Goal: Task Accomplishment & Management: Manage account settings

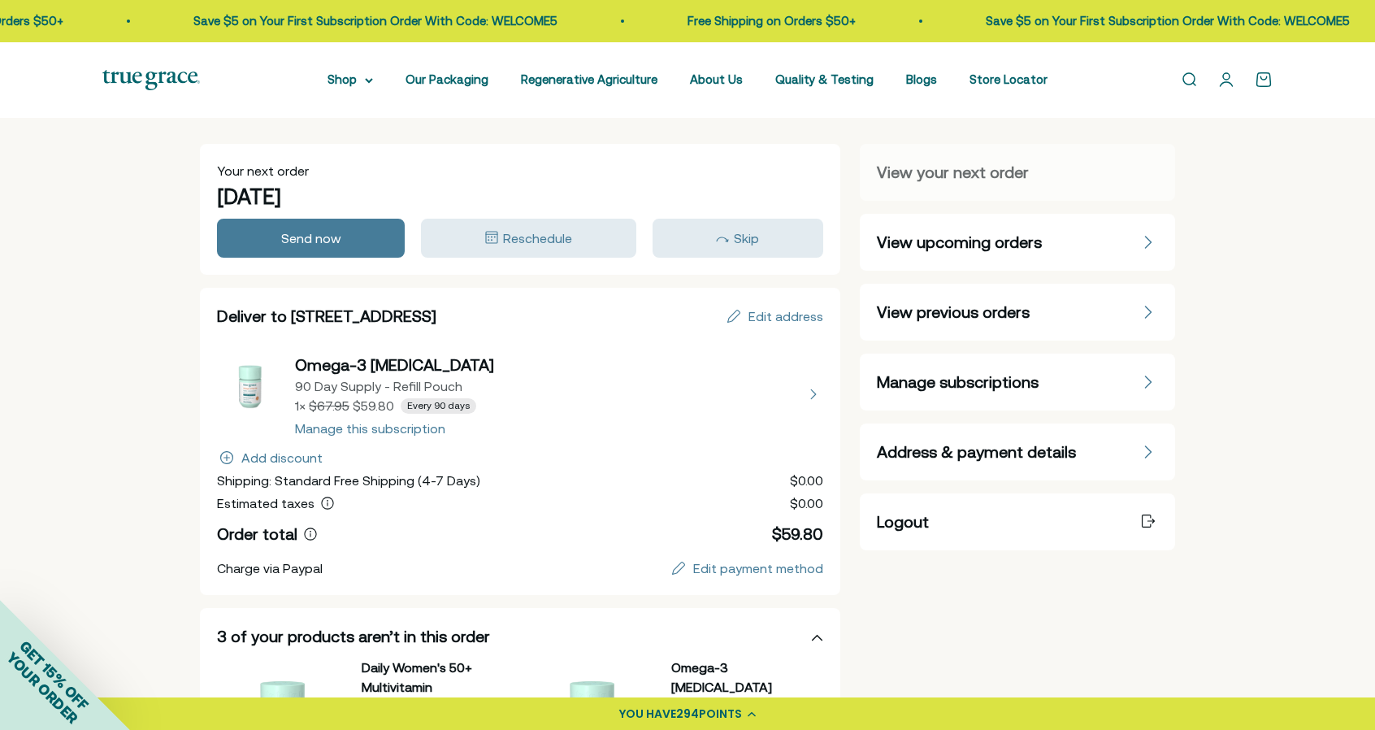
click at [897, 381] on span "Manage subscriptions" at bounding box center [958, 382] width 162 height 23
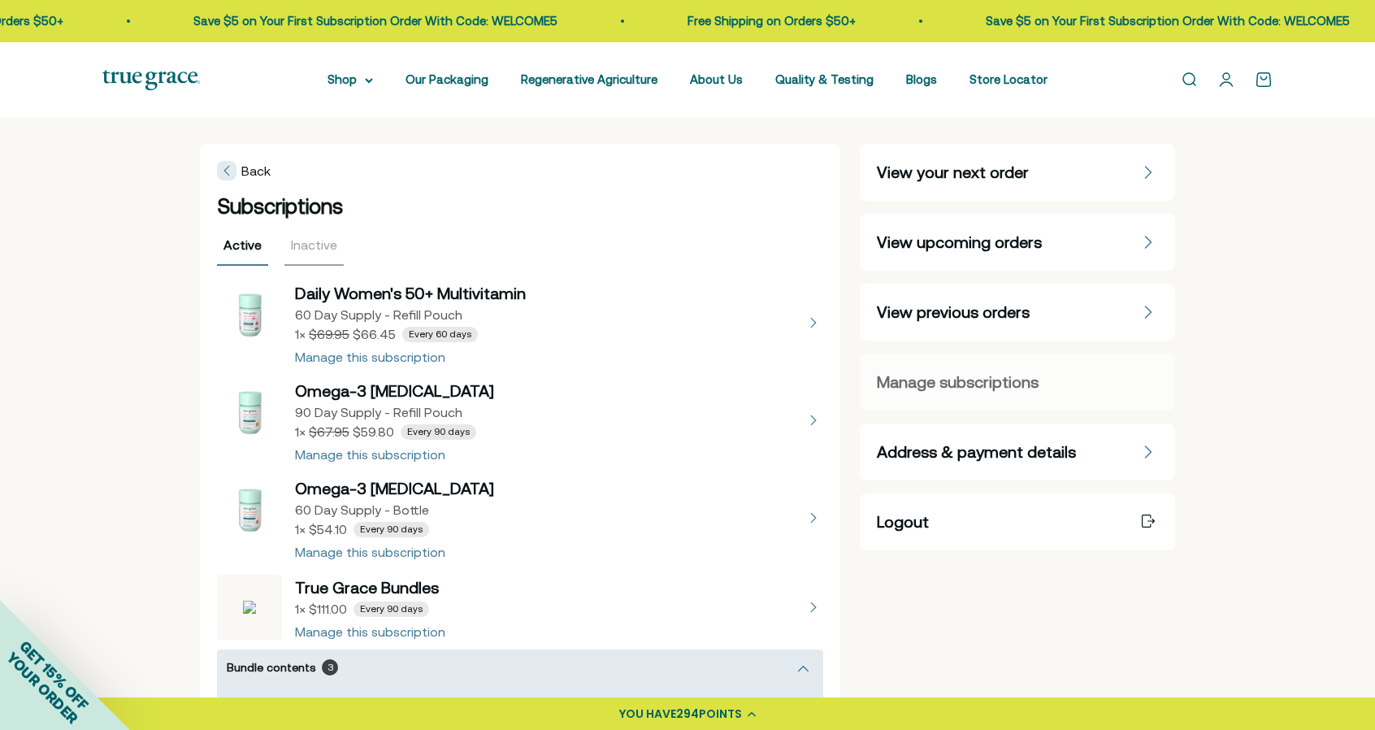
click at [815, 318] on button "view details about Daily Women's 50+ Multivitamin 60 Day Supply - Refill Pouch …" at bounding box center [520, 322] width 606 height 81
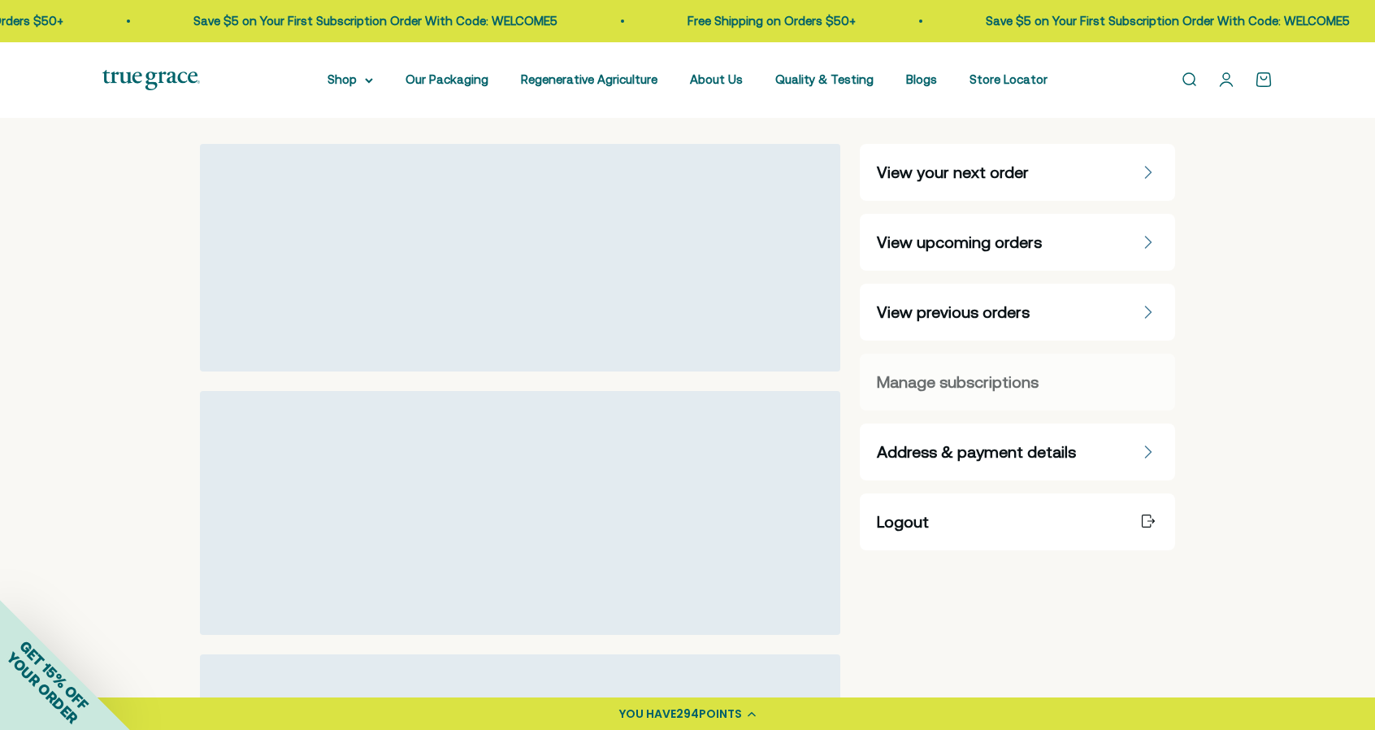
select select "60 Day"
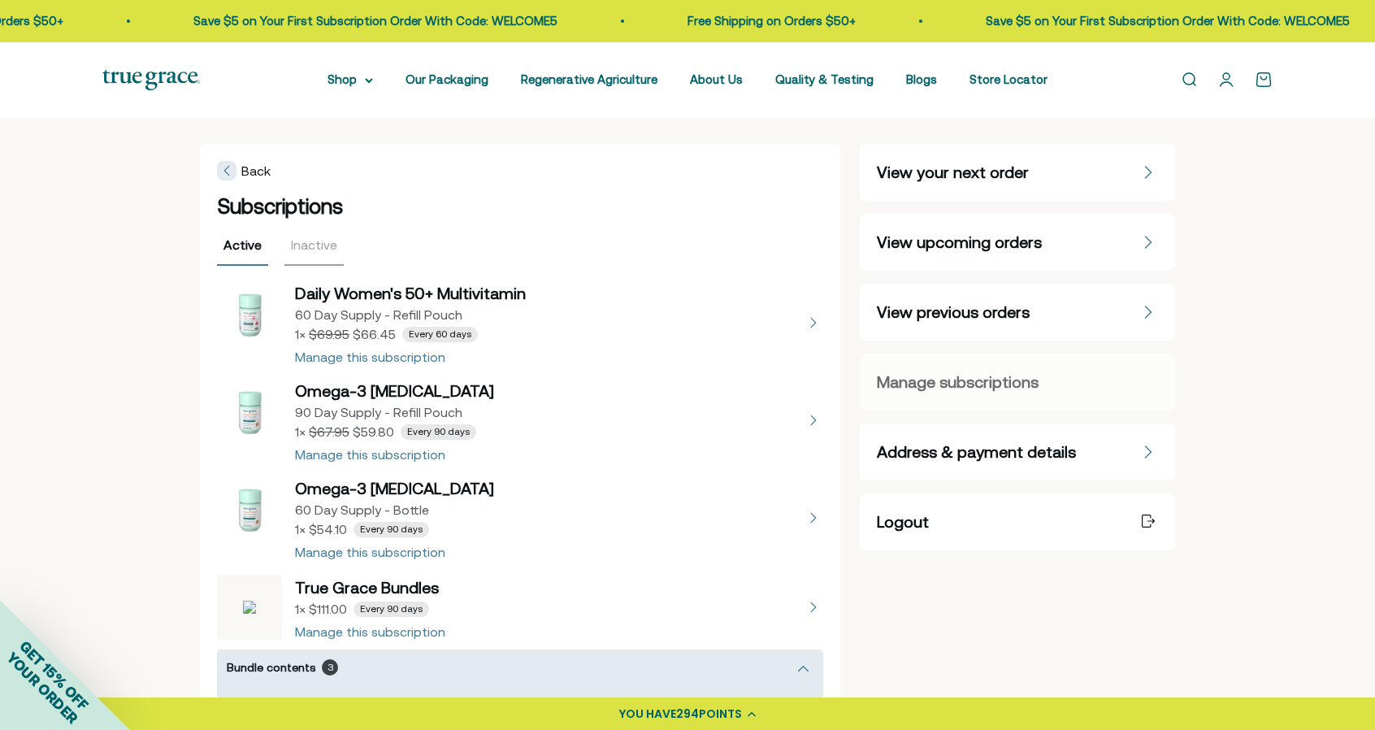
click at [414, 356] on button "view details about Daily Women's 50+ Multivitamin 60 Day Supply - Refill Pouch …" at bounding box center [520, 322] width 606 height 81
select select "60 Day"
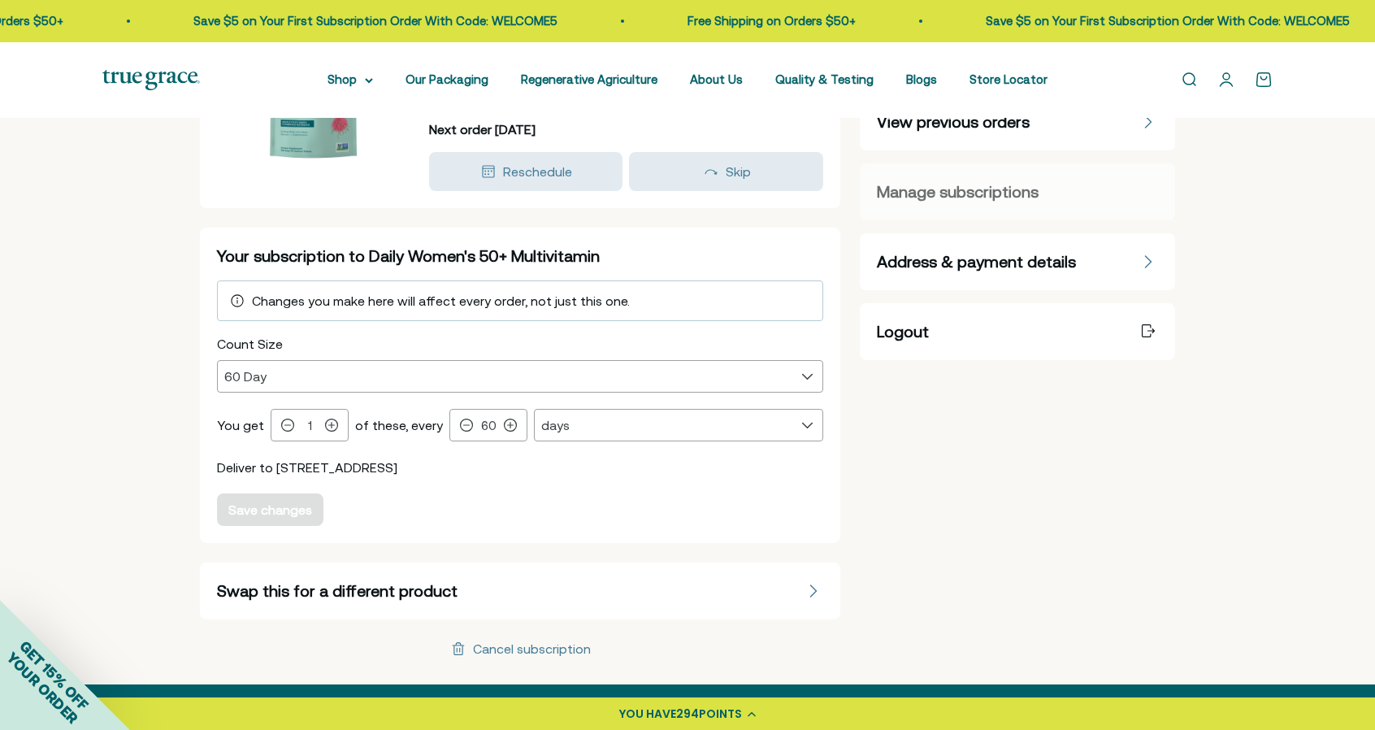
scroll to position [244, 0]
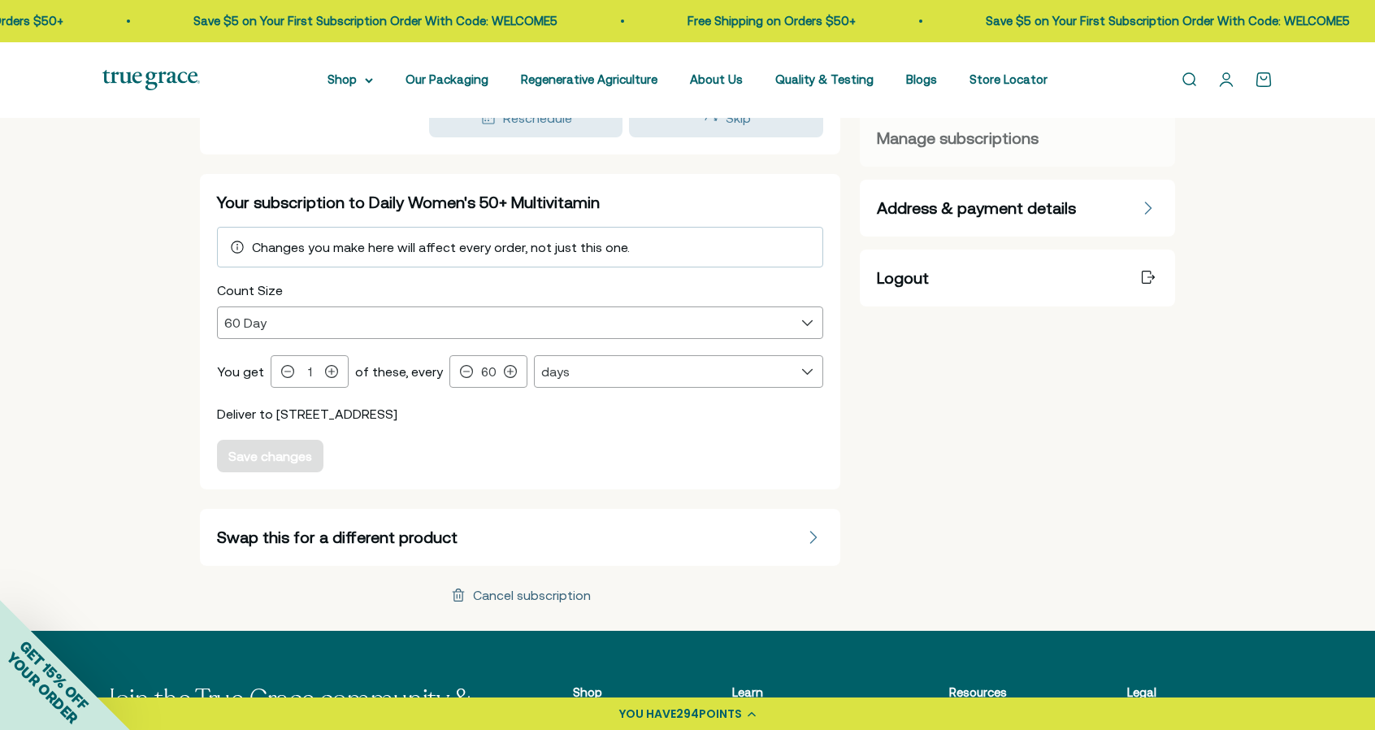
click at [551, 596] on div "Cancel subscription" at bounding box center [532, 594] width 118 height 13
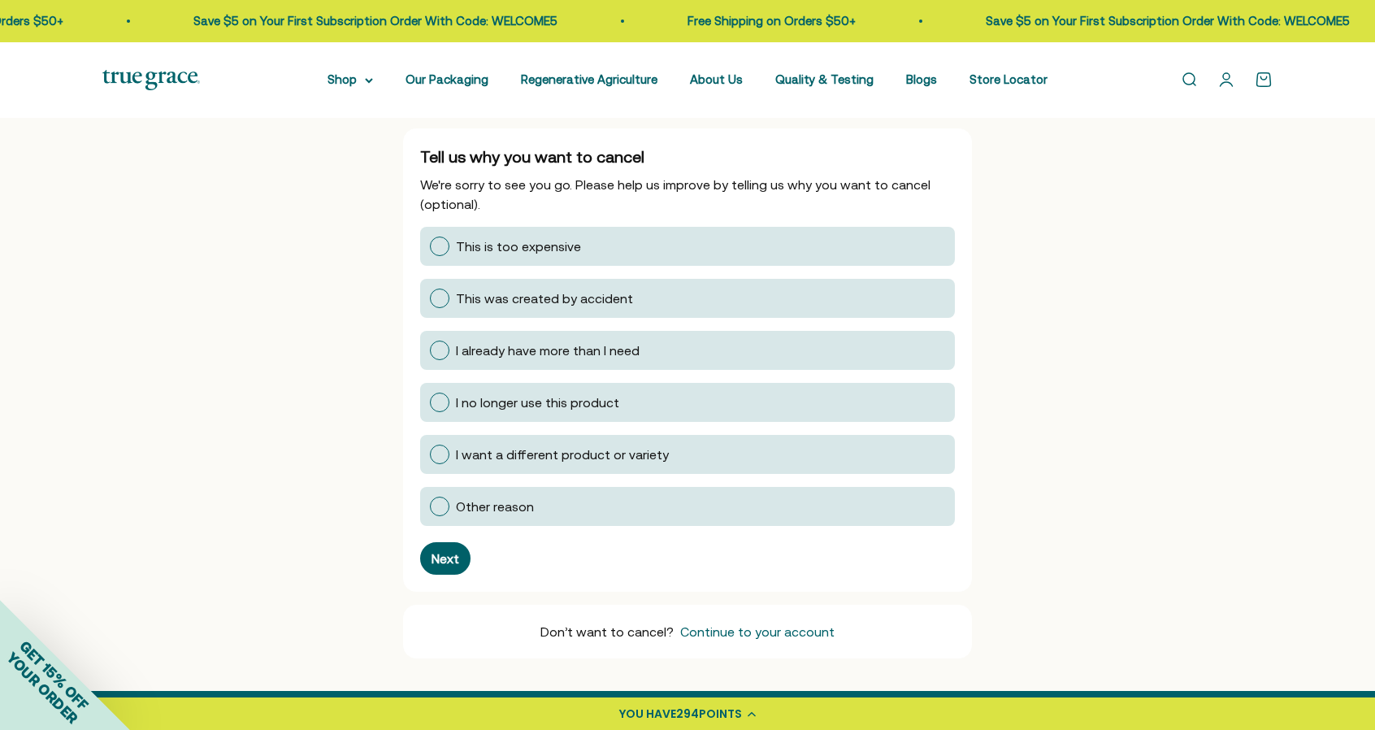
scroll to position [244, 0]
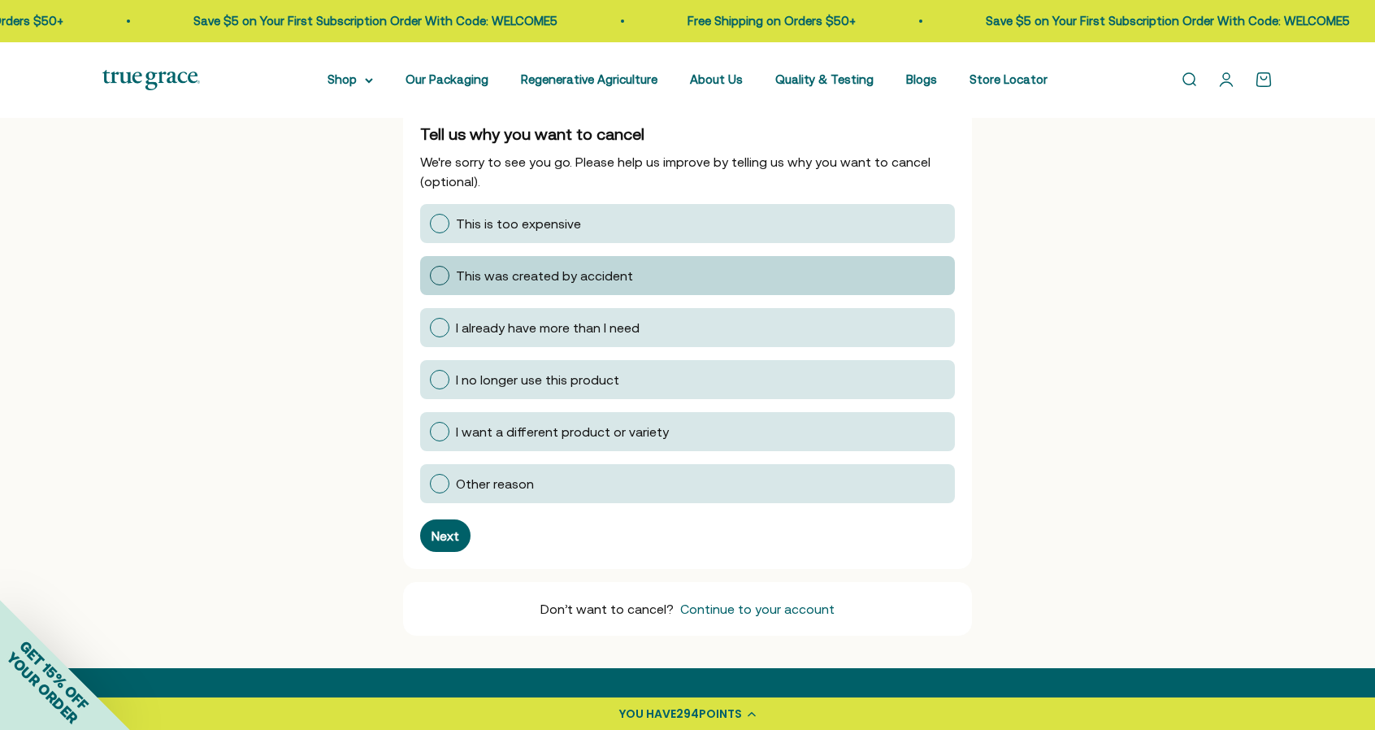
click at [436, 274] on div at bounding box center [440, 276] width 20 height 20
click at [429, 275] on input "This was created by accident" at bounding box center [429, 275] width 0 height 0
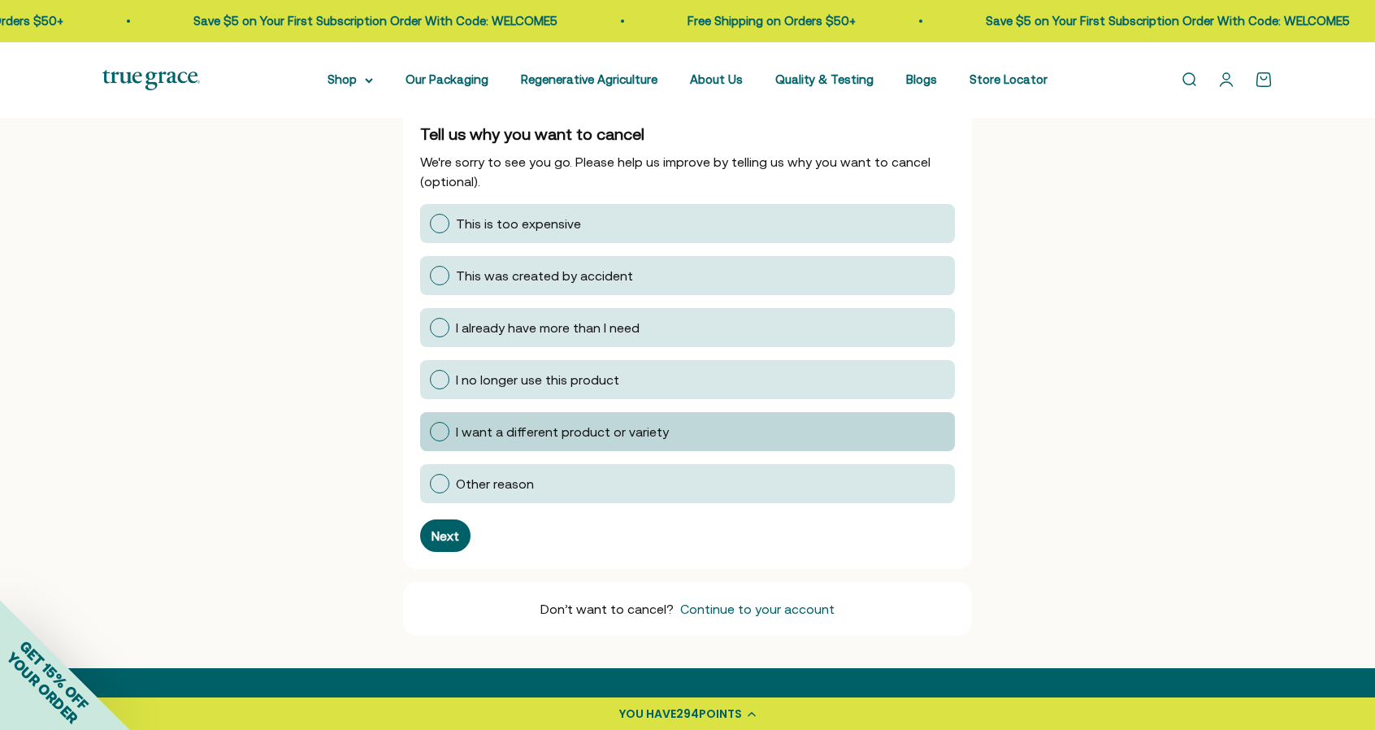
scroll to position [10, 0]
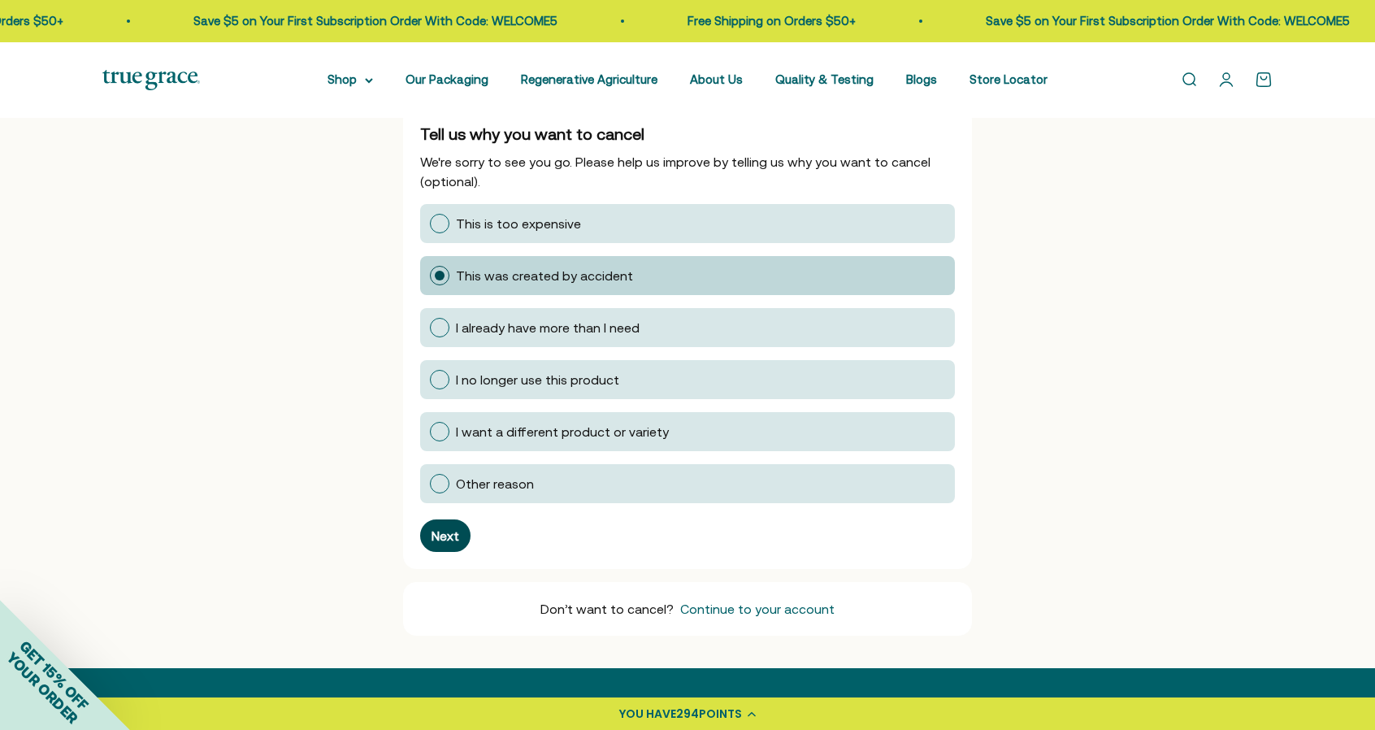
click at [452, 529] on div "Next" at bounding box center [446, 535] width 28 height 13
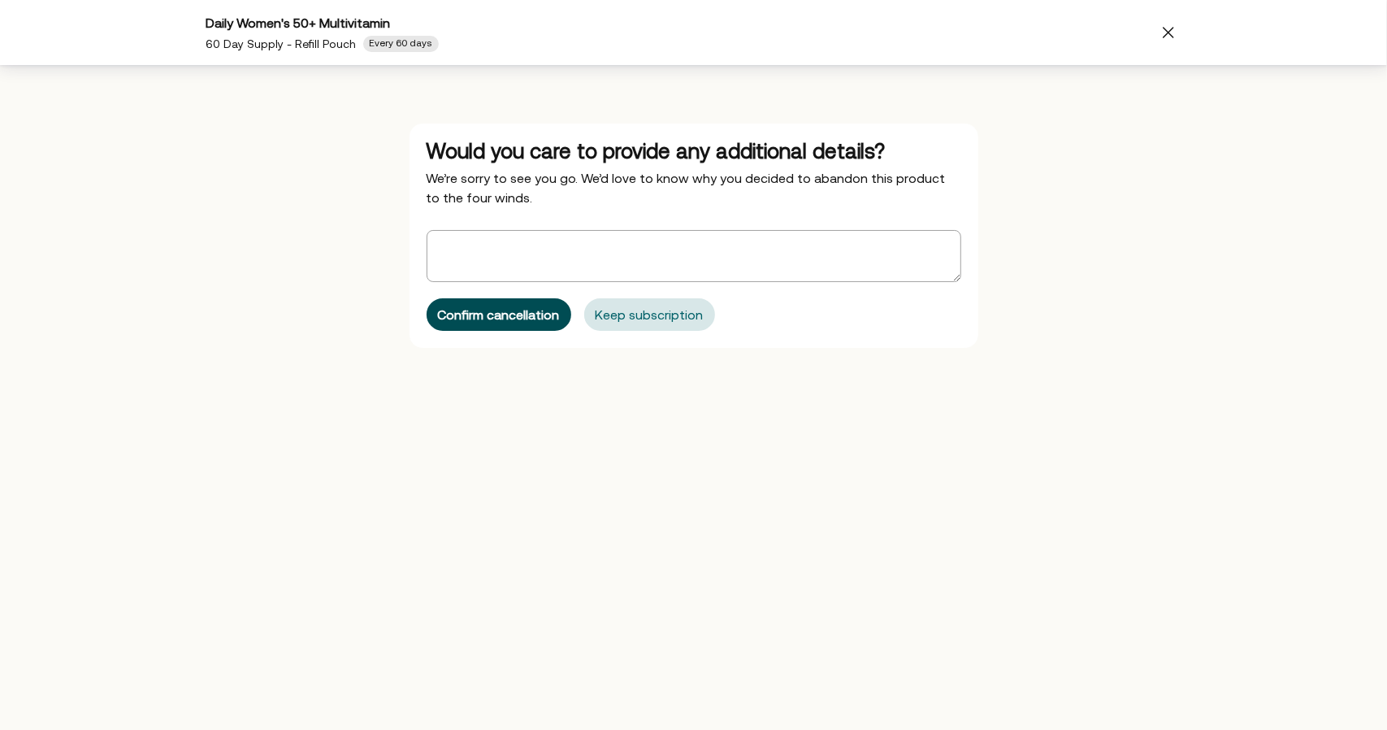
click at [536, 310] on div "Confirm cancellation" at bounding box center [499, 314] width 122 height 13
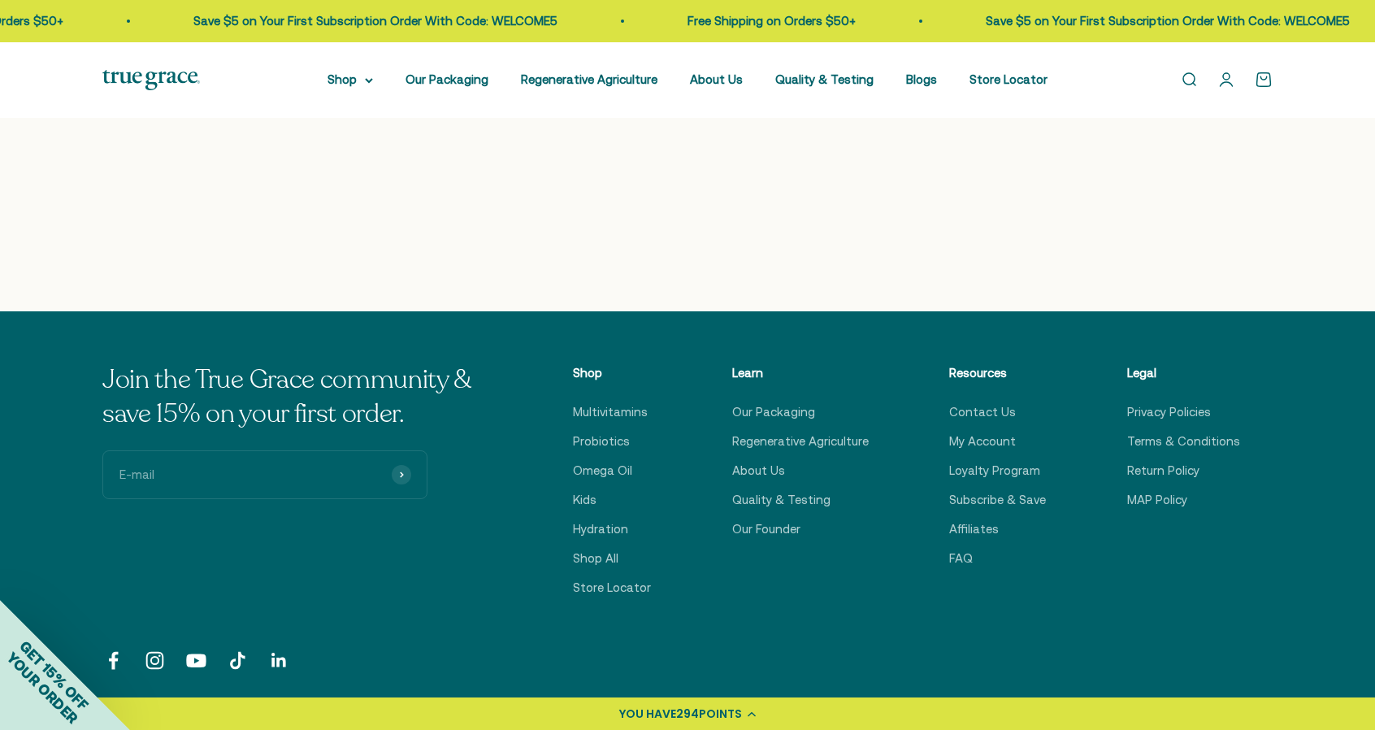
click at [683, 221] on div "We have cancelled your subscription You can restart your subscription at any ti…" at bounding box center [687, 93] width 1375 height 438
click at [1229, 81] on link "Open account page" at bounding box center [1226, 80] width 18 height 18
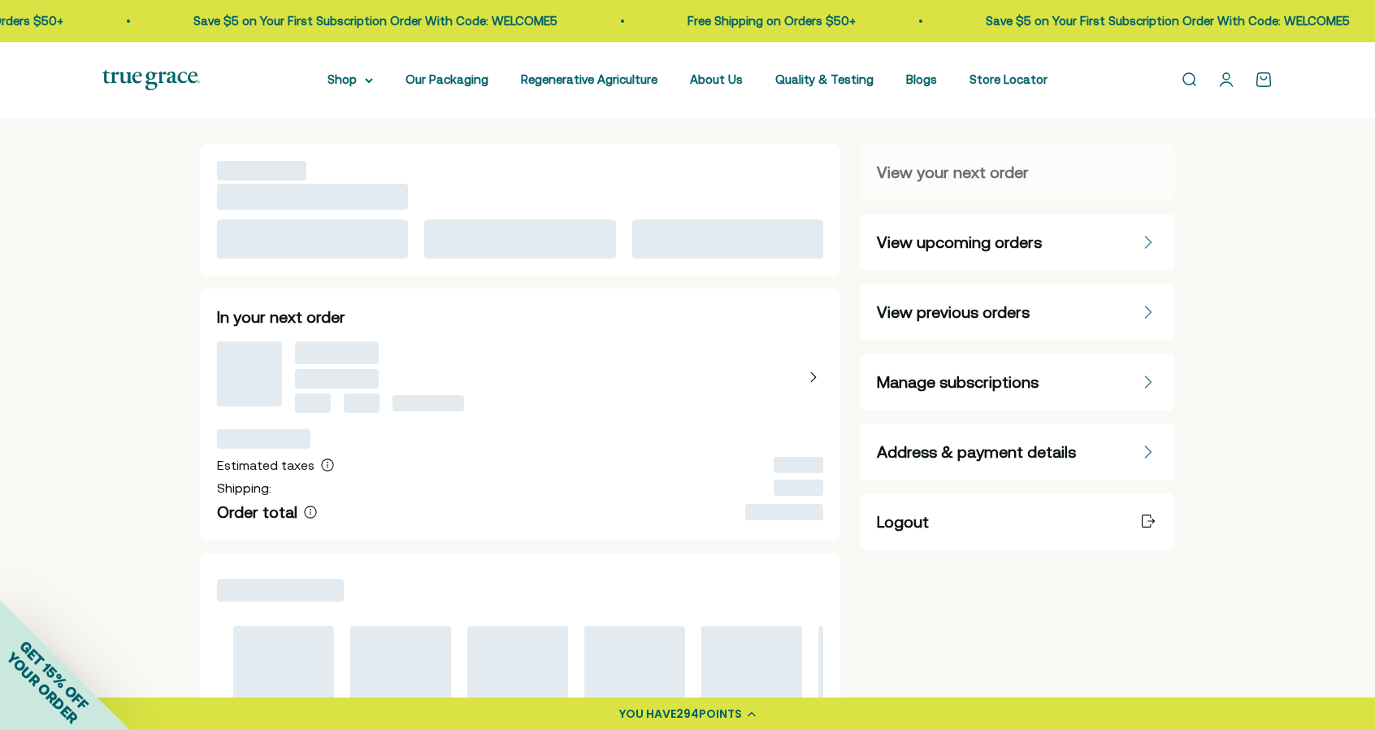
scroll to position [325, 0]
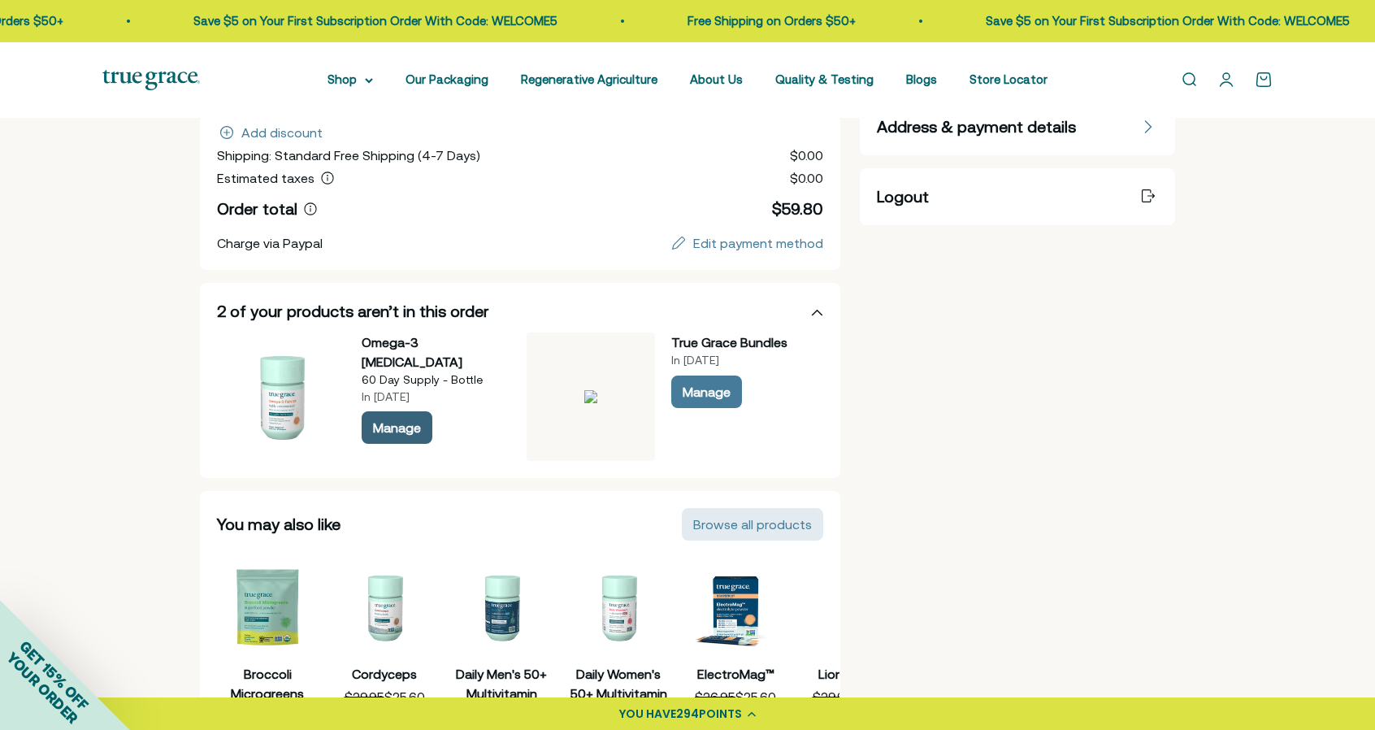
click at [405, 421] on div "Manage" at bounding box center [397, 427] width 48 height 13
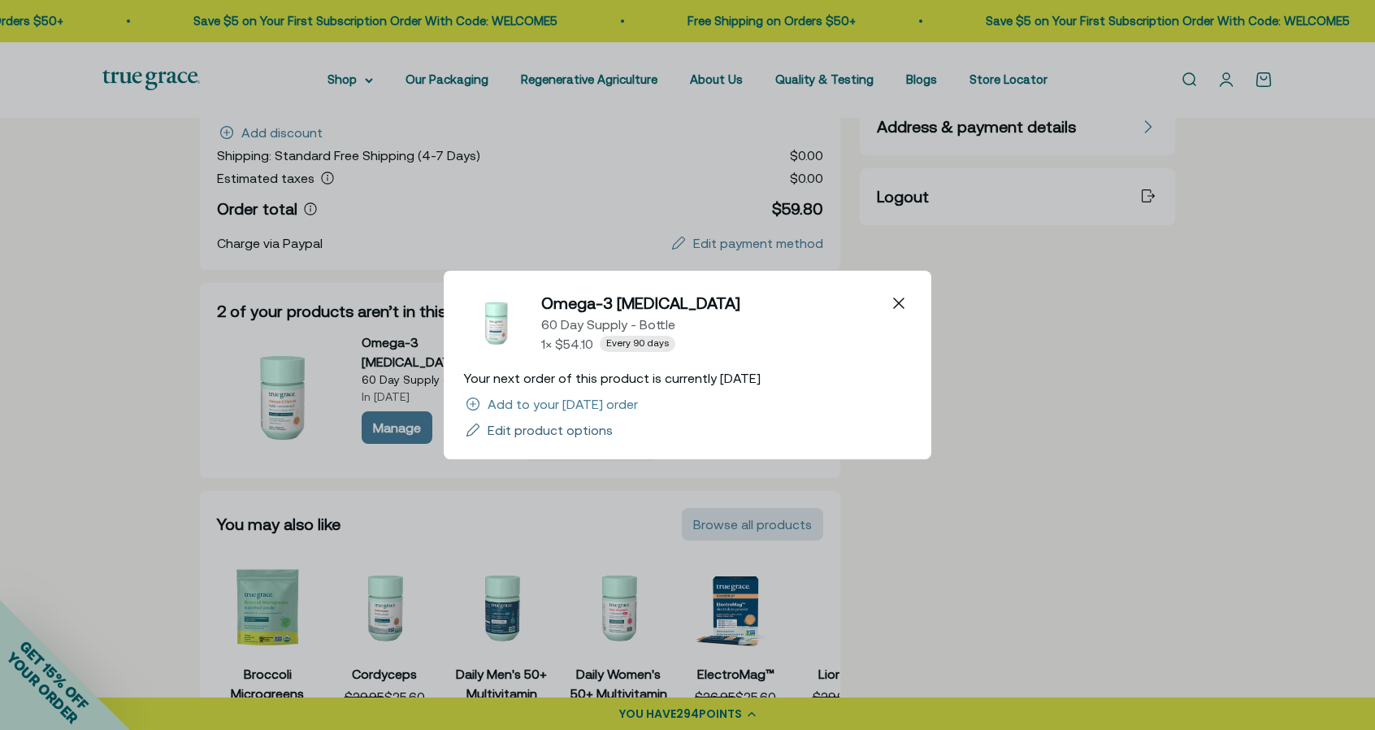
click at [517, 429] on div "Edit product options" at bounding box center [550, 429] width 125 height 13
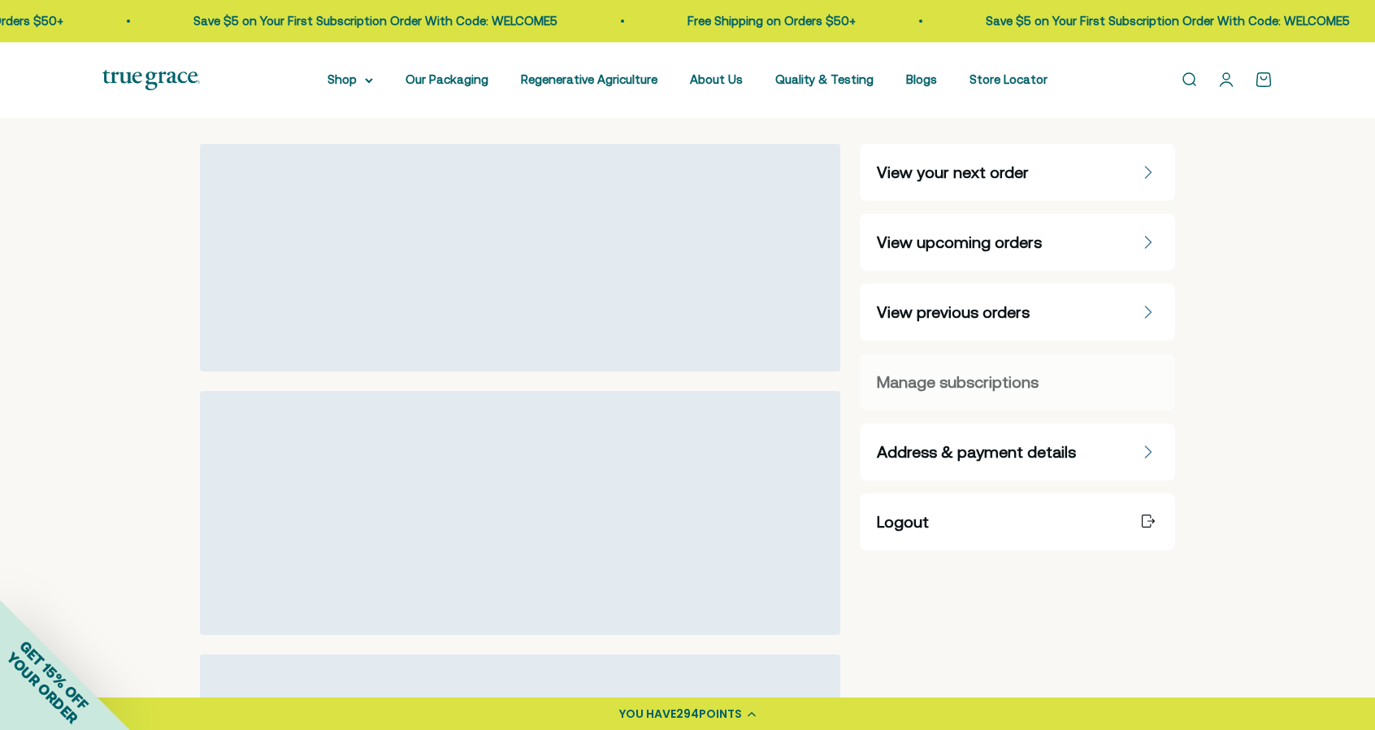
select select "60 Day"
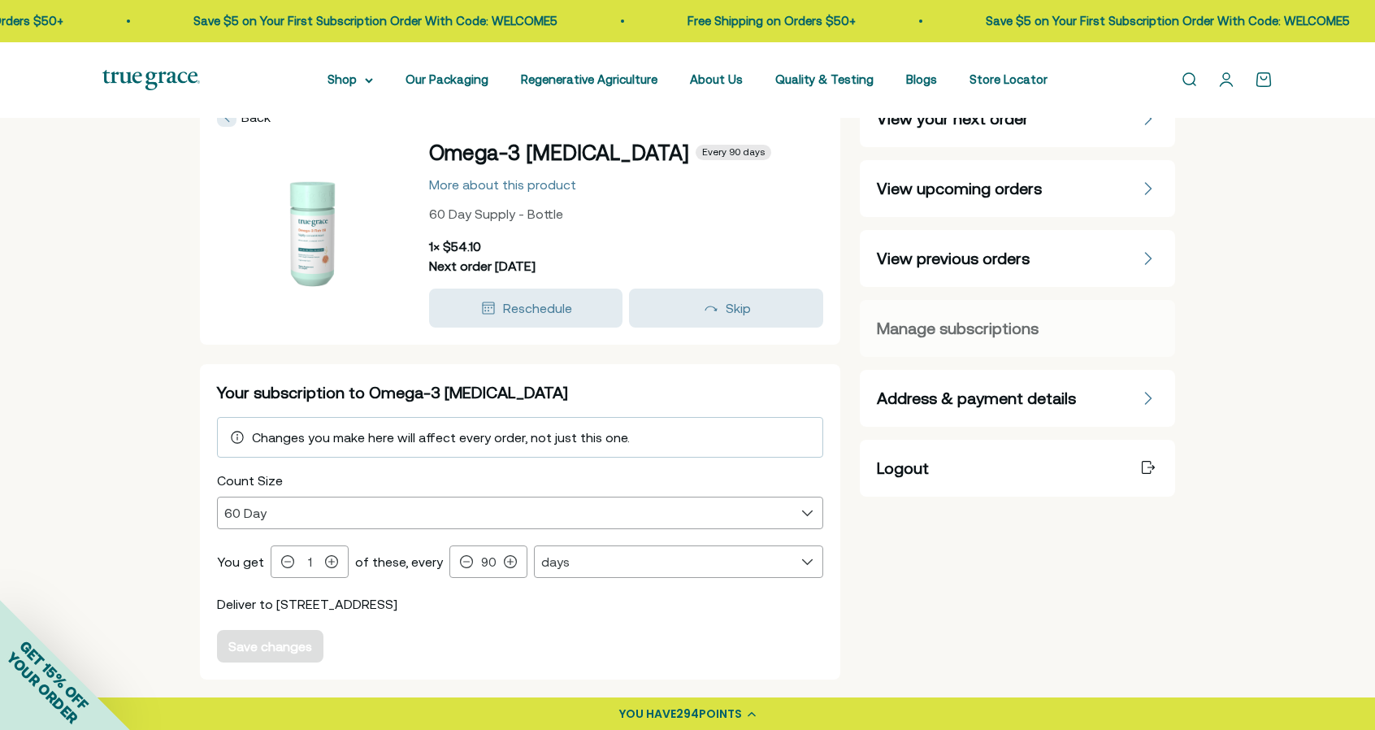
scroll to position [406, 0]
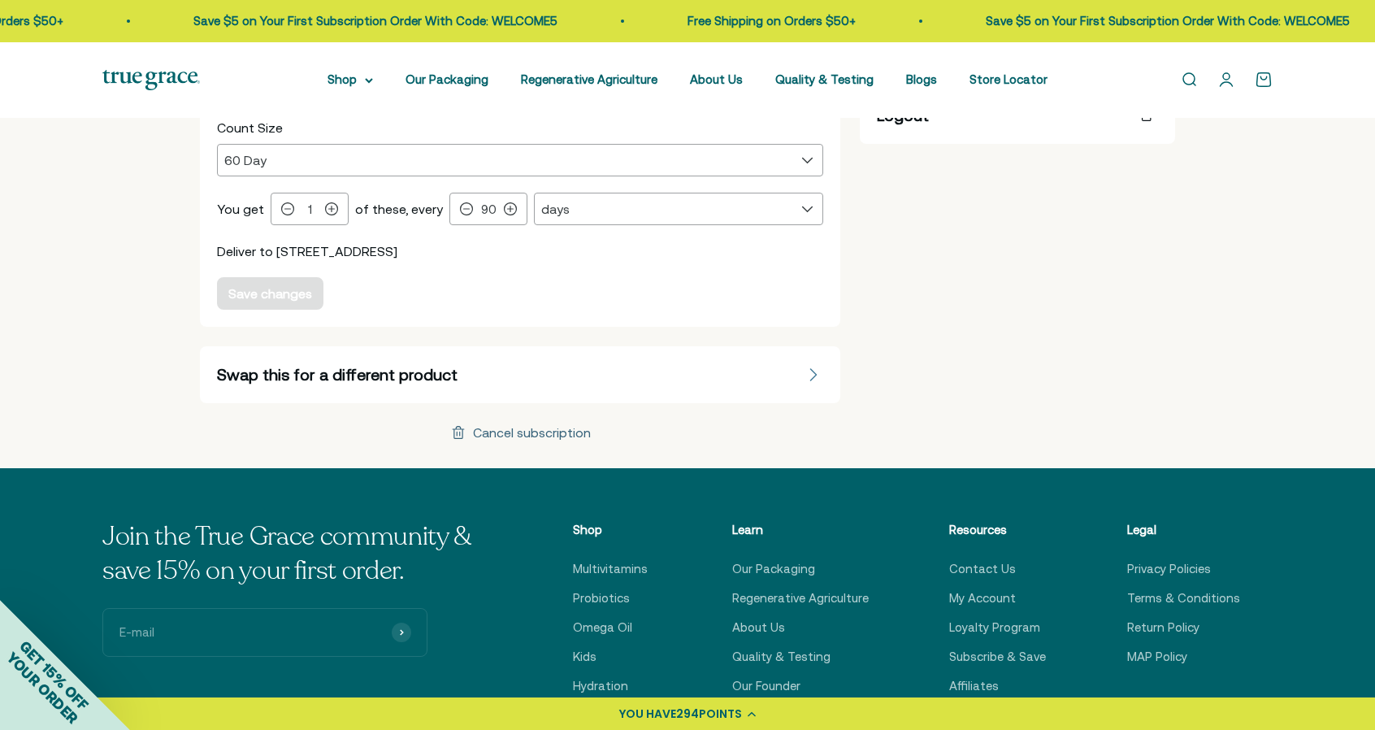
click at [551, 428] on div "Cancel subscription" at bounding box center [532, 432] width 118 height 13
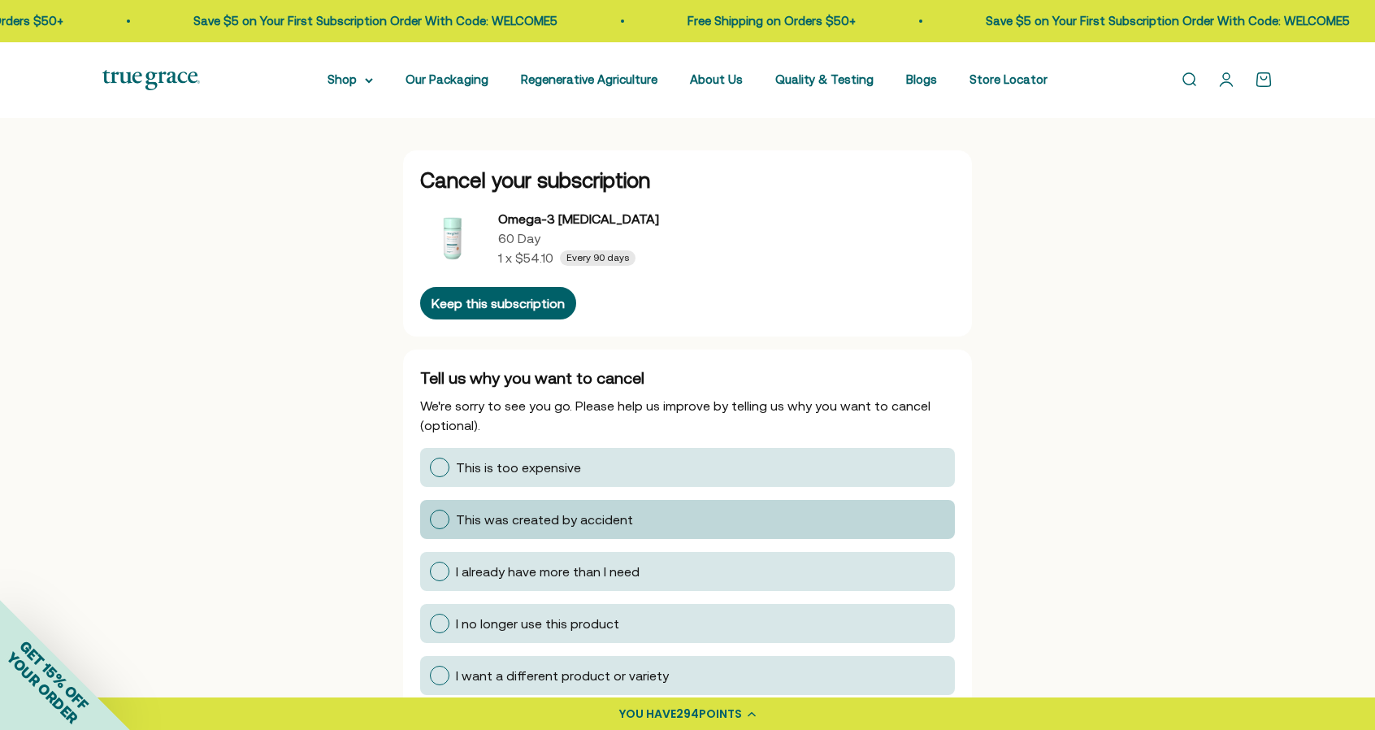
scroll to position [81, 0]
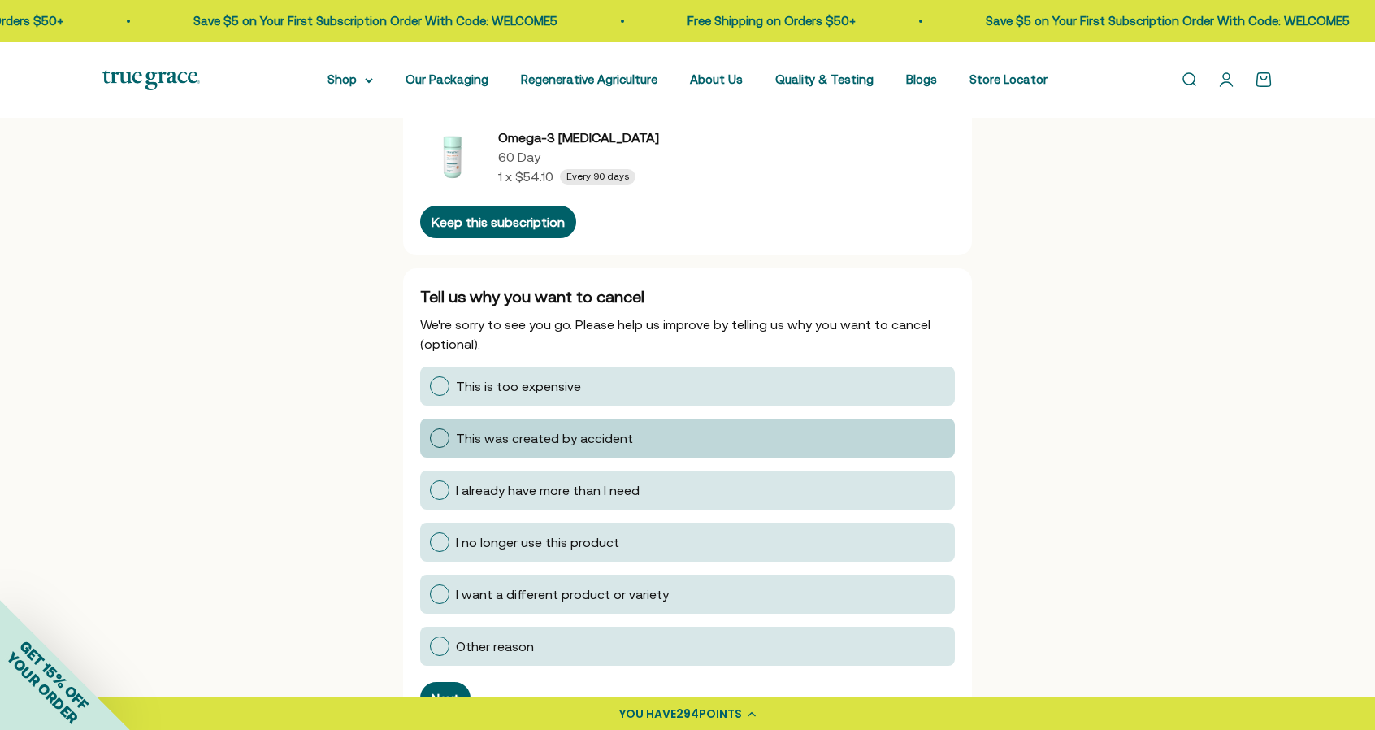
click at [442, 432] on div at bounding box center [440, 438] width 20 height 20
click at [429, 438] on input "This was created by accident" at bounding box center [429, 438] width 0 height 0
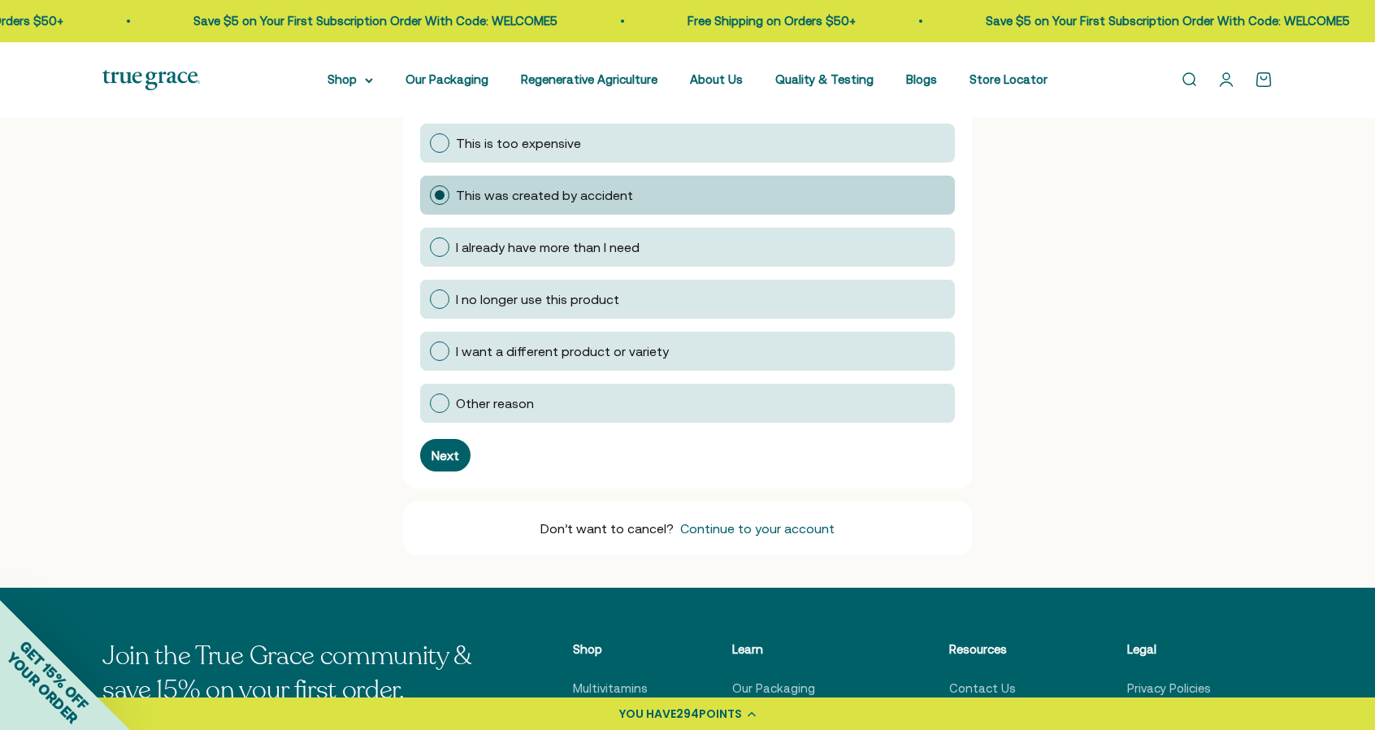
scroll to position [325, 0]
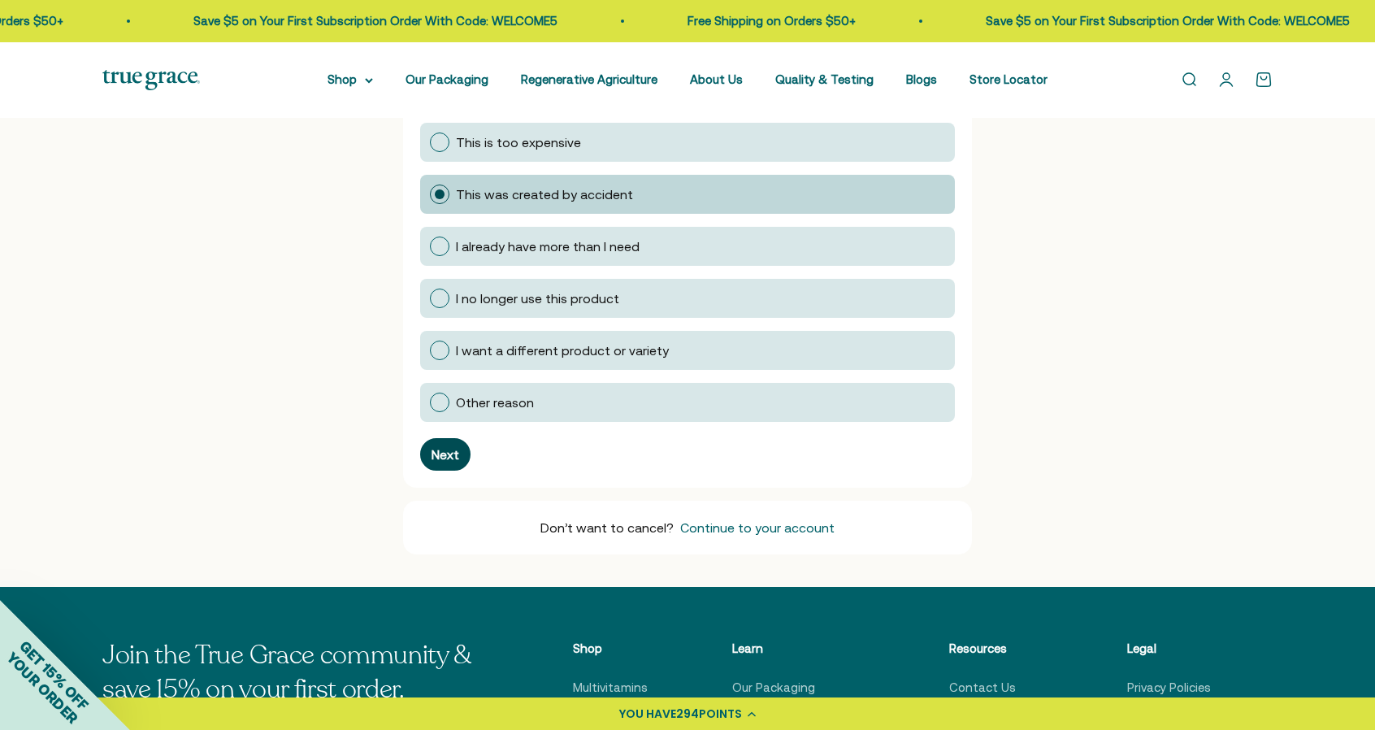
click at [450, 458] on div "Next" at bounding box center [446, 454] width 28 height 13
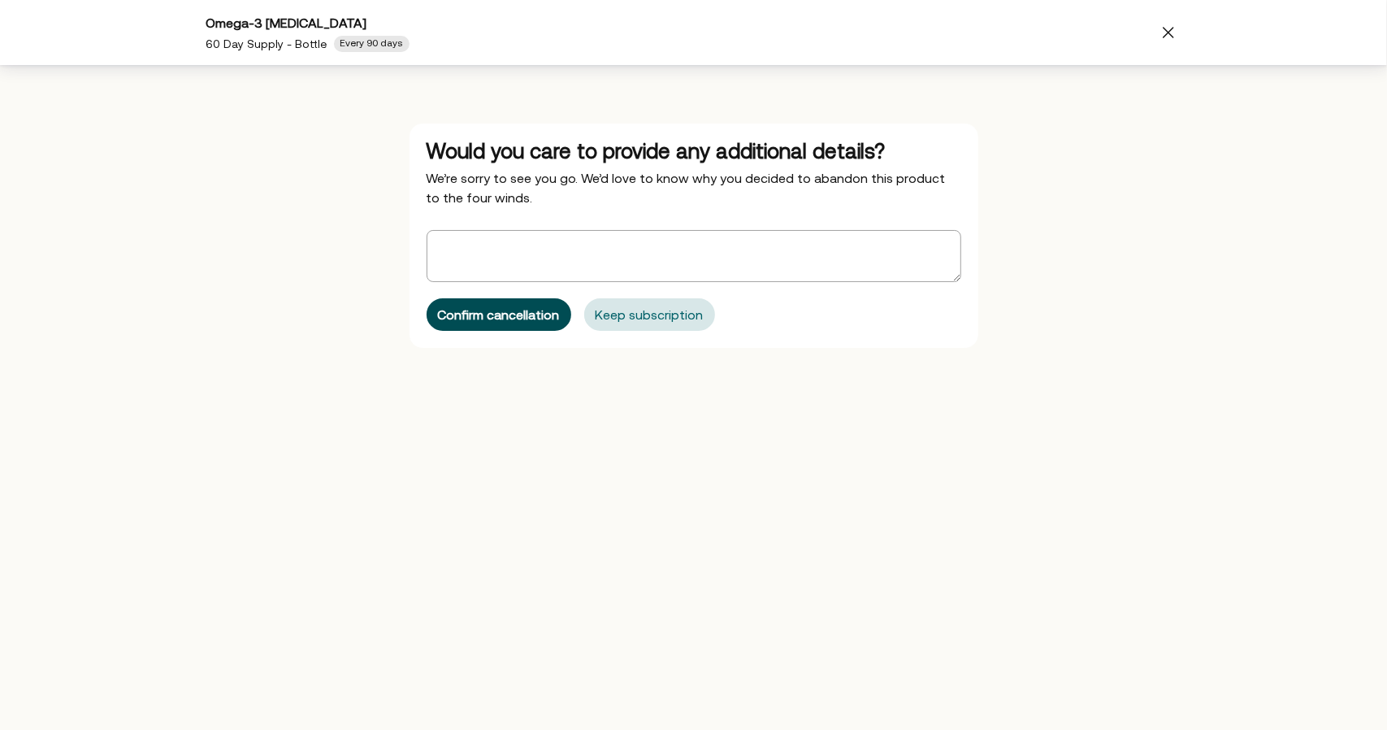
click at [547, 309] on div "Confirm cancellation" at bounding box center [499, 314] width 122 height 13
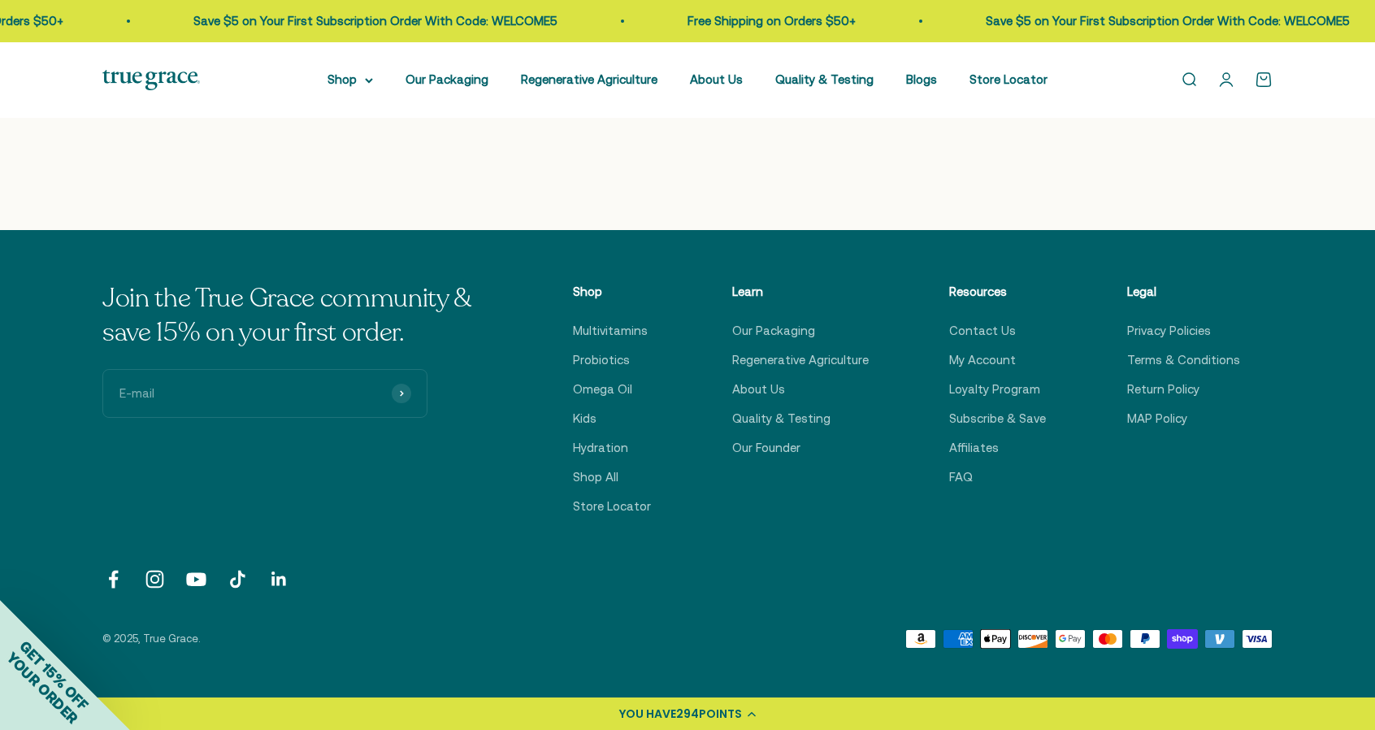
click at [1224, 79] on link "Open account page" at bounding box center [1226, 80] width 18 height 18
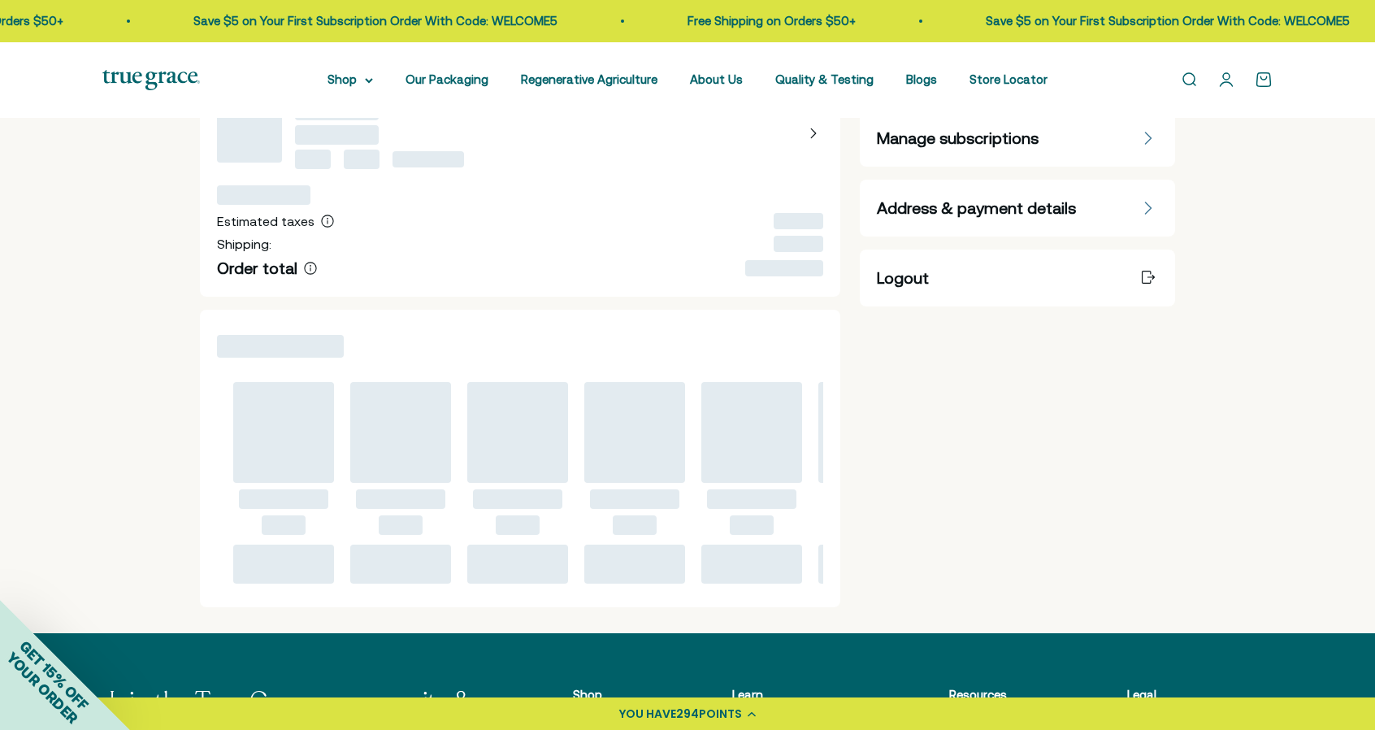
scroll to position [325, 0]
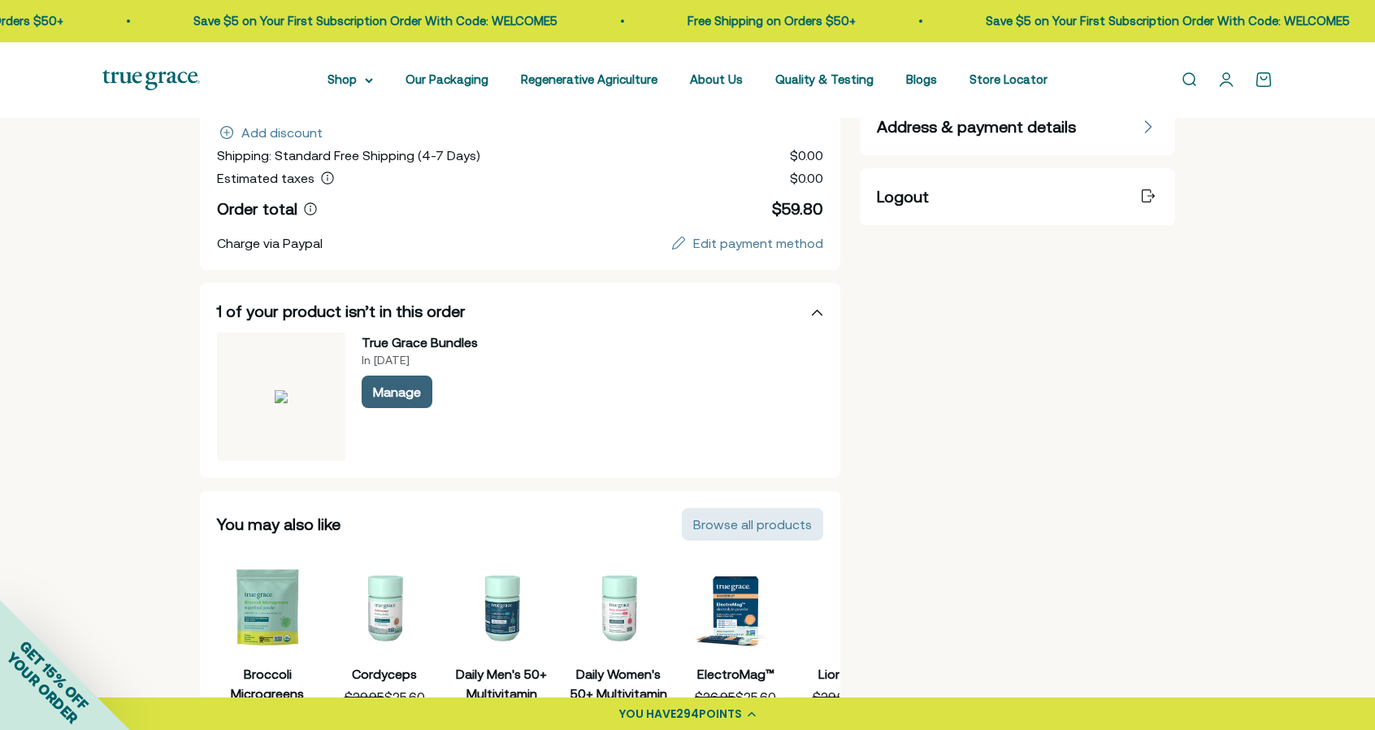
click at [397, 392] on div "Manage" at bounding box center [397, 391] width 48 height 13
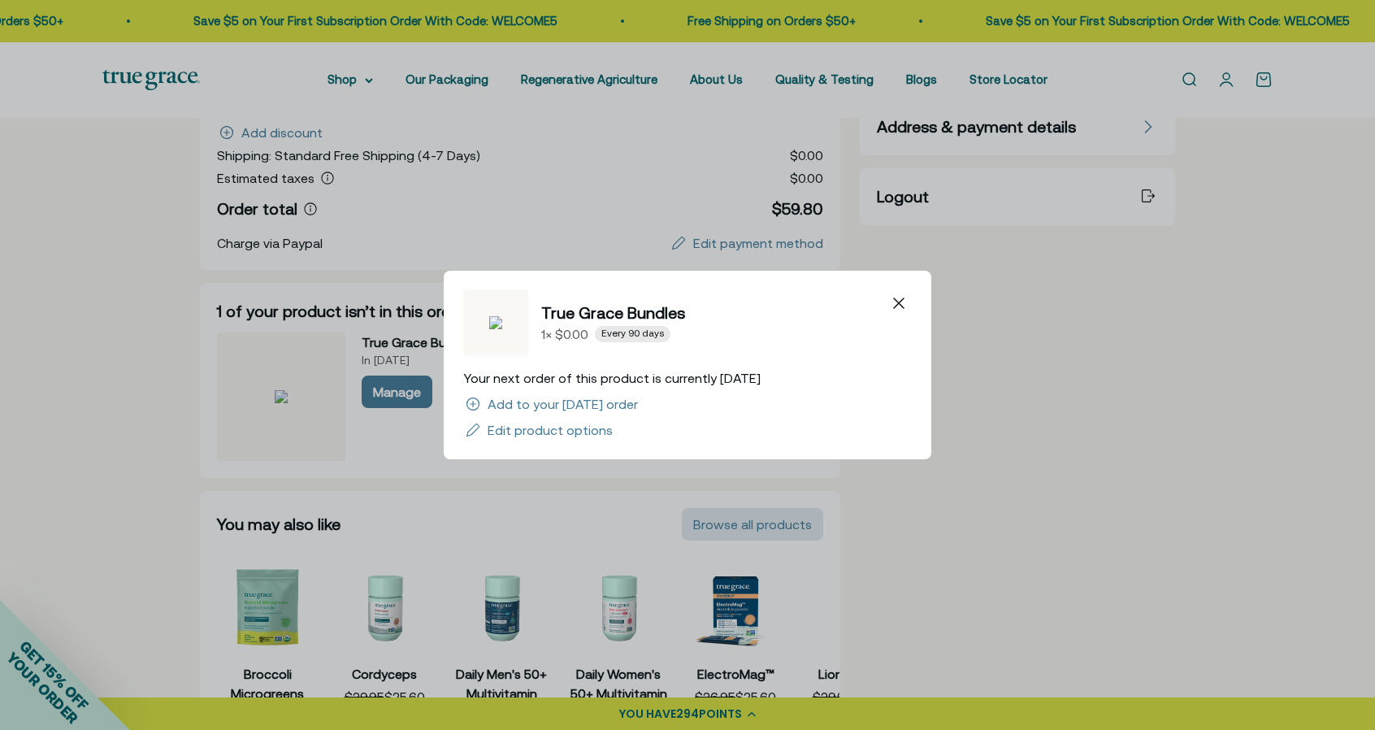
click at [1268, 306] on div "True Grace Bundles 1 × $0.00 Every 90 days Your next order of this product is c…" at bounding box center [687, 365] width 1375 height 730
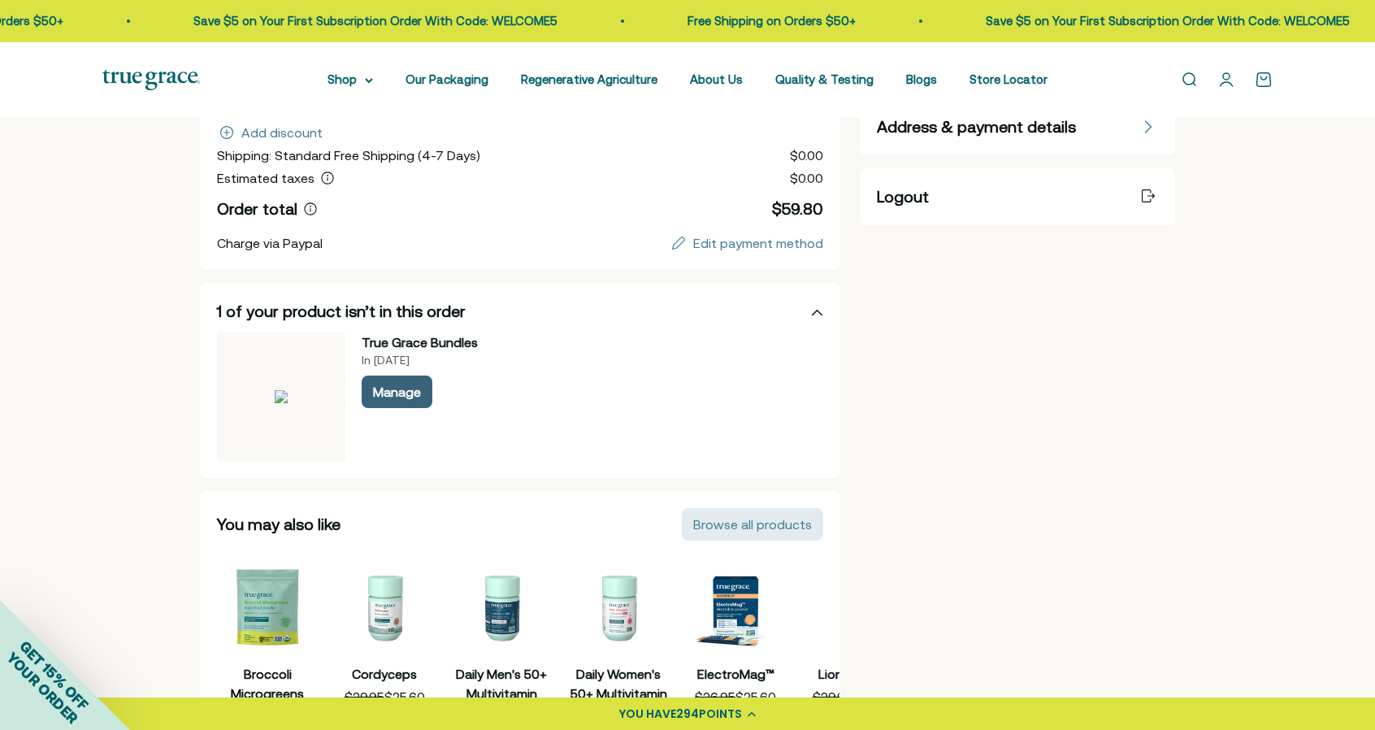
click at [401, 389] on div "Manage" at bounding box center [397, 391] width 48 height 13
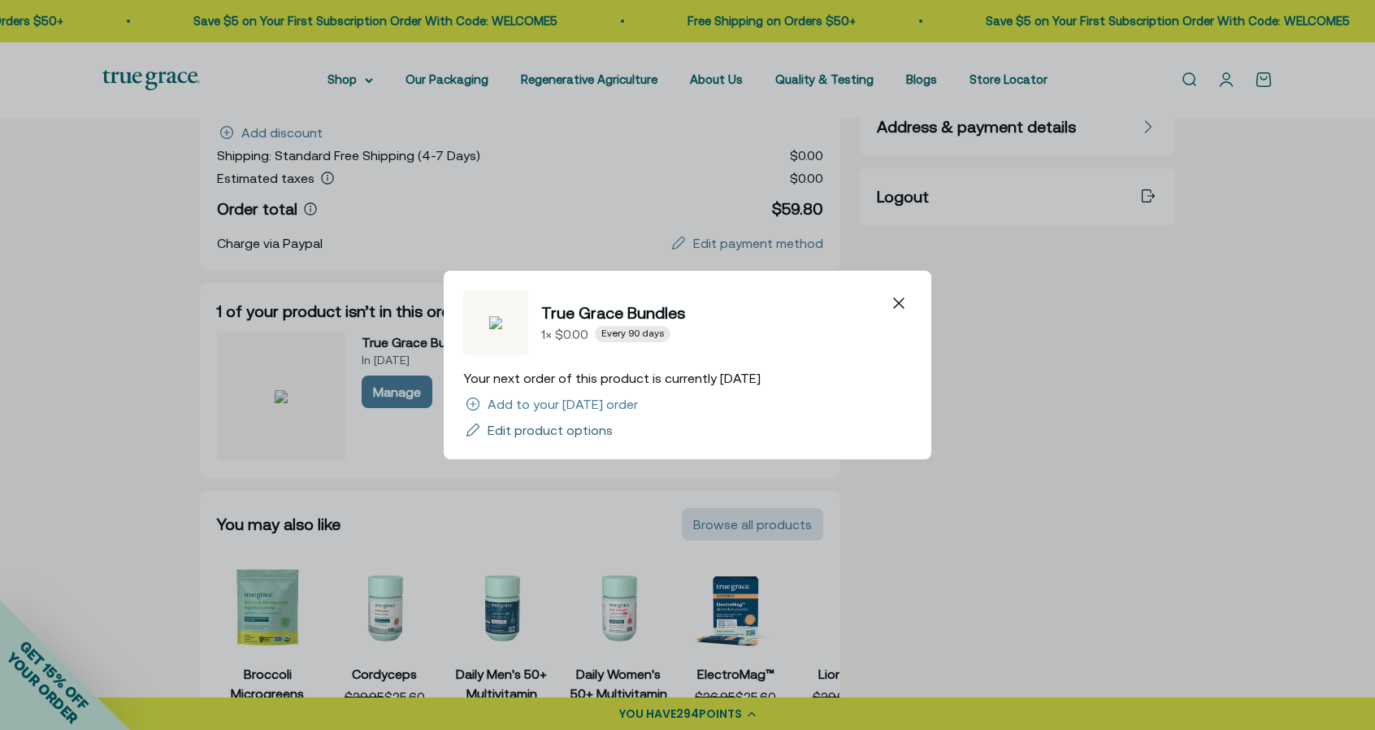
click at [561, 430] on div "Edit product options" at bounding box center [550, 429] width 125 height 13
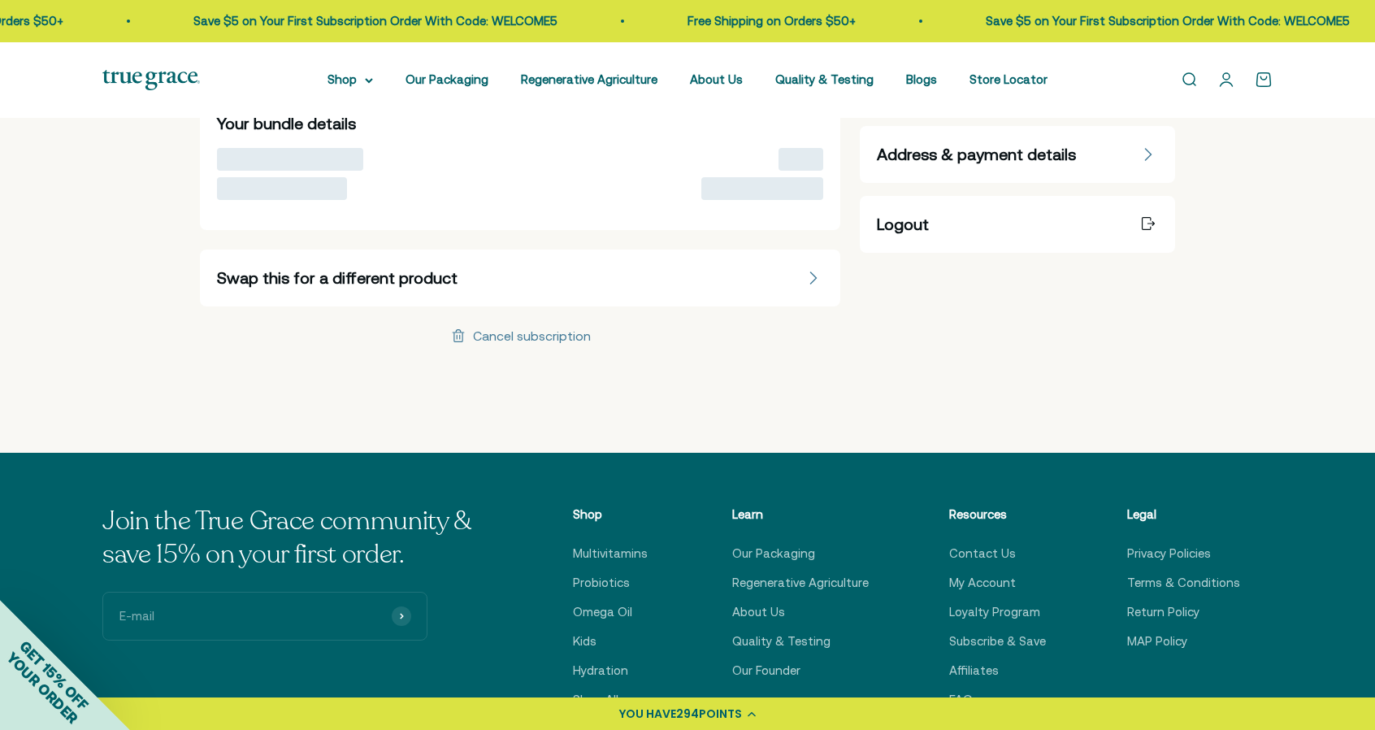
scroll to position [325, 0]
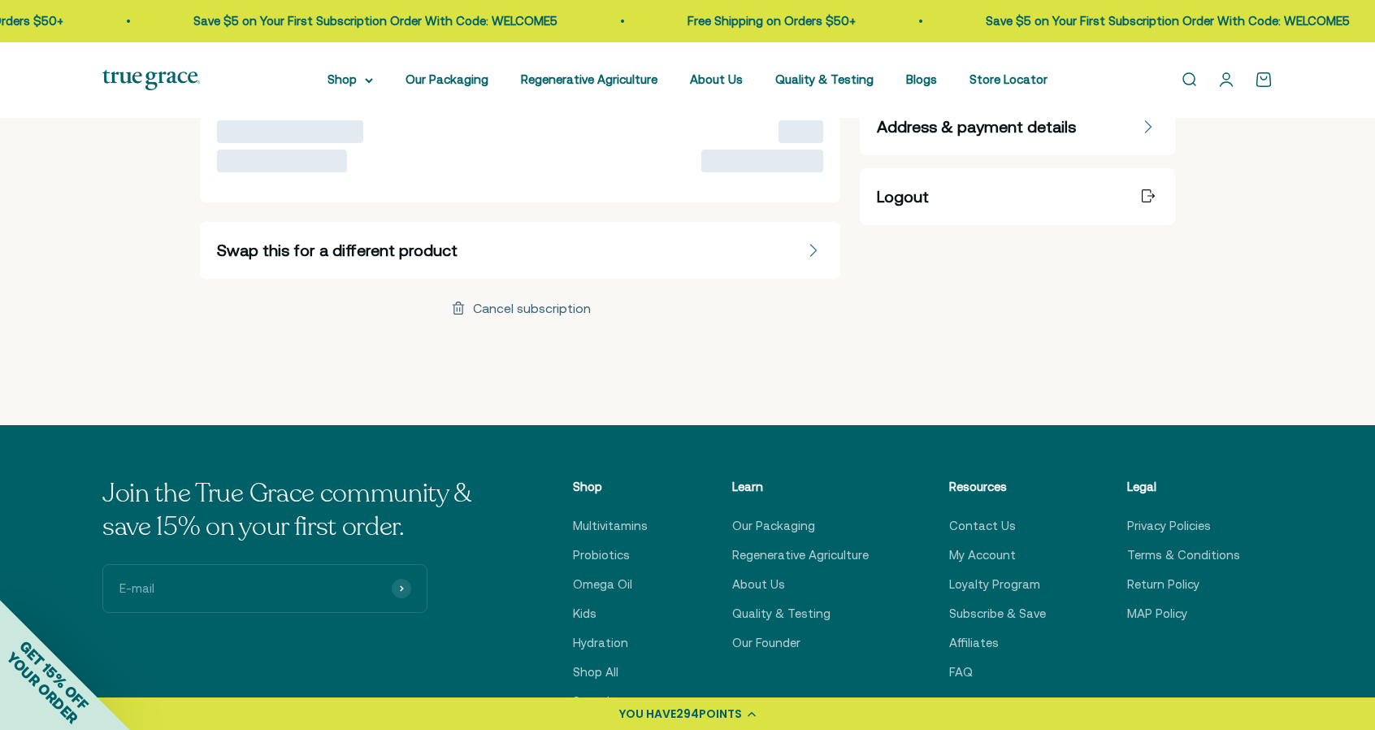
click at [571, 305] on div "Cancel subscription" at bounding box center [532, 307] width 118 height 13
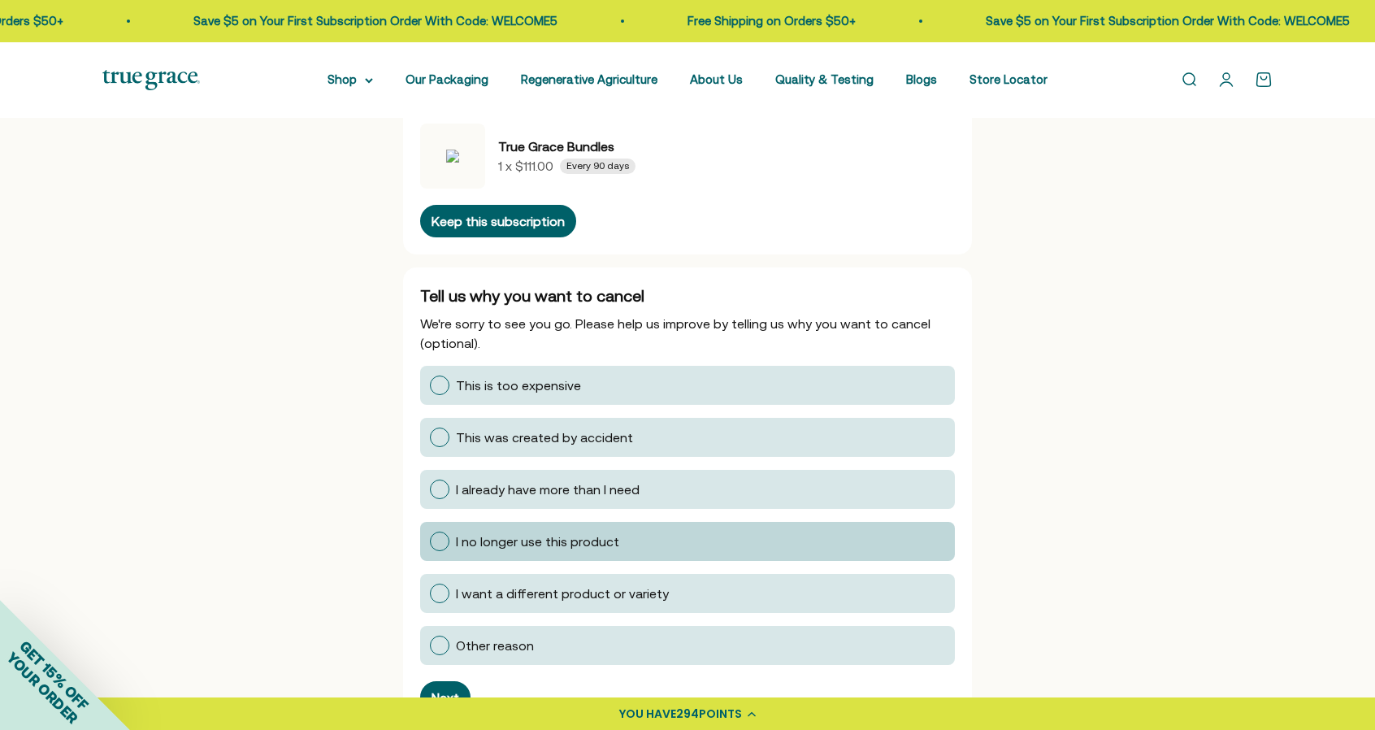
scroll to position [163, 0]
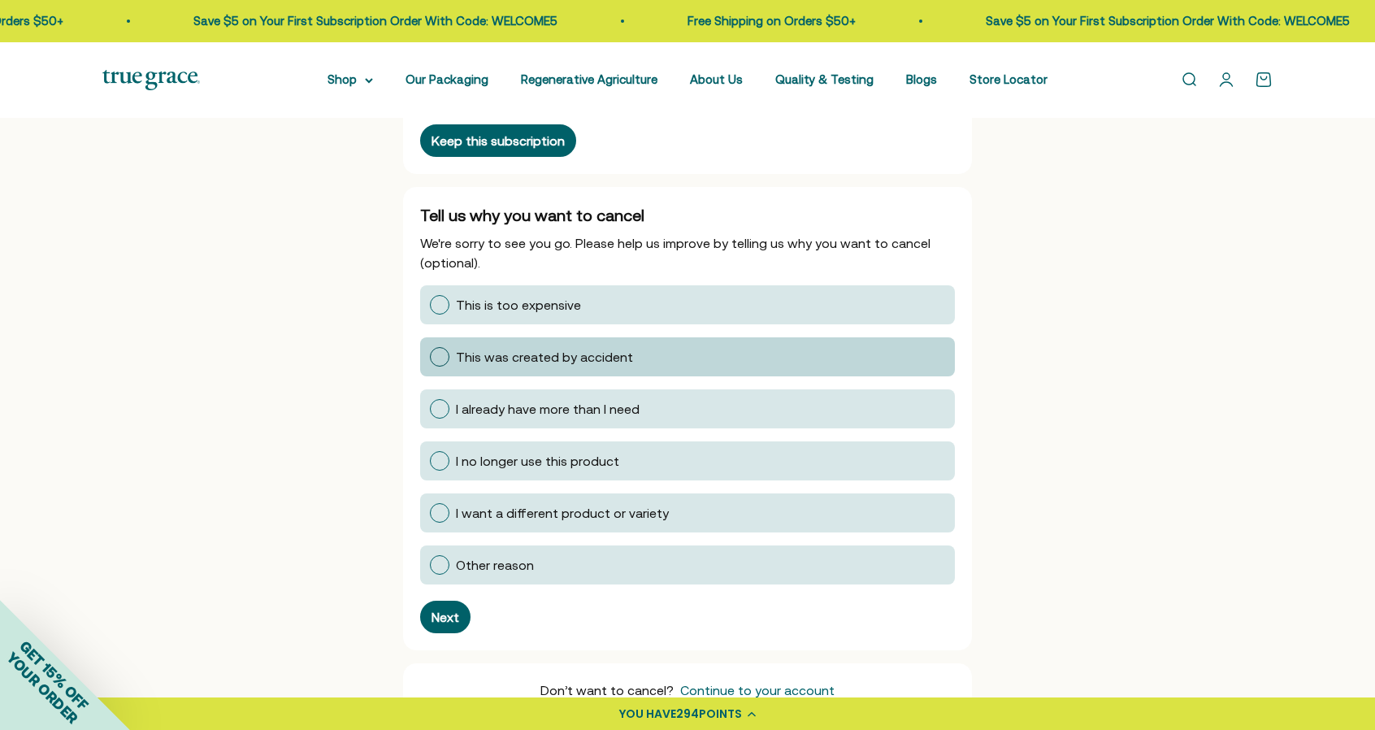
click at [439, 353] on div at bounding box center [440, 357] width 20 height 20
click at [429, 357] on input "This was created by accident" at bounding box center [429, 357] width 0 height 0
click at [451, 620] on div "Next" at bounding box center [446, 616] width 28 height 13
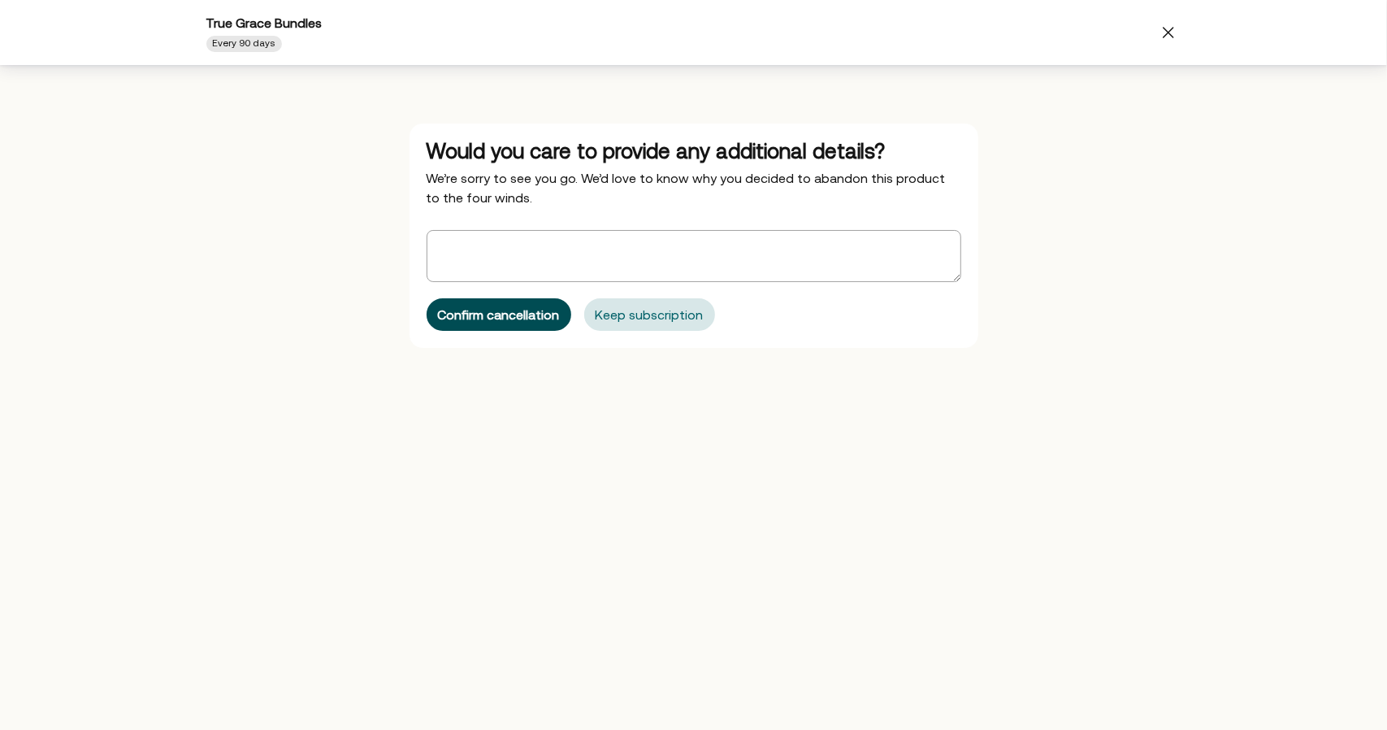
click at [477, 310] on div "Confirm cancellation" at bounding box center [499, 314] width 122 height 13
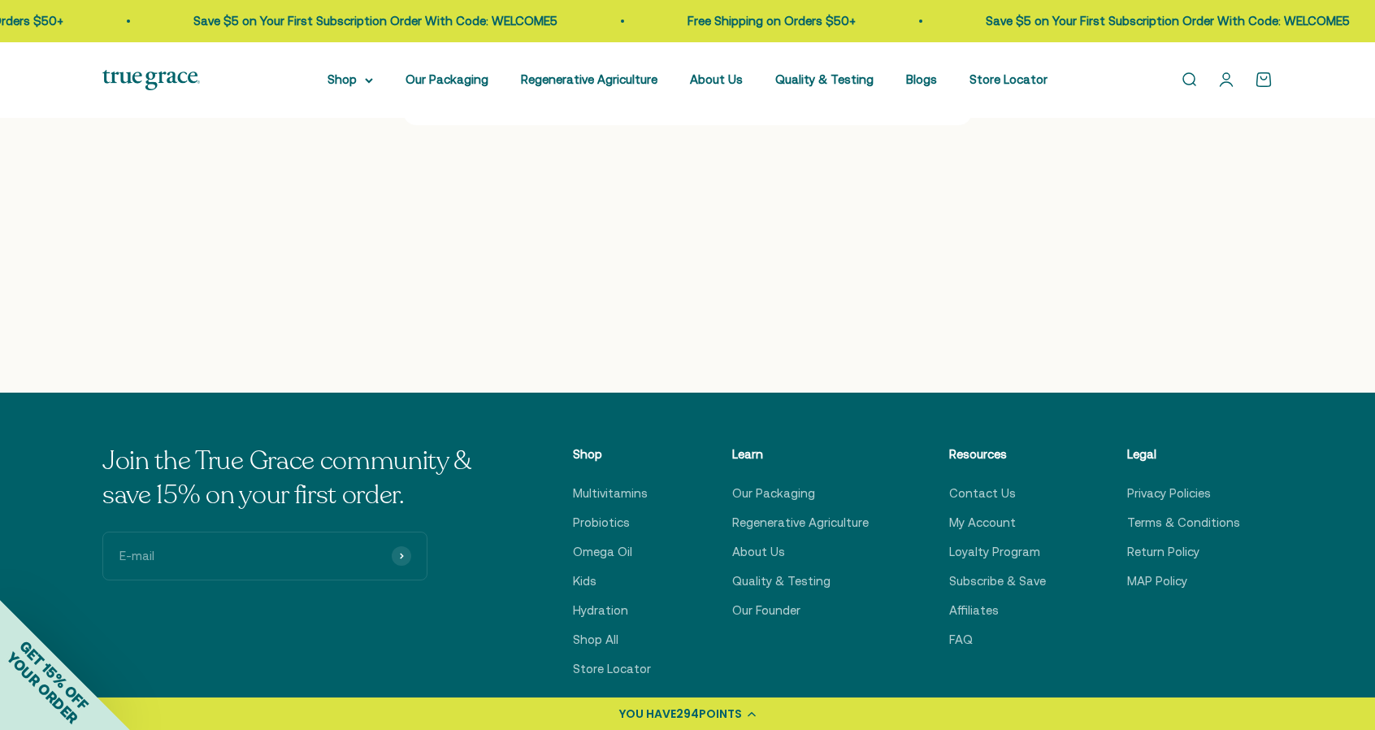
click at [1233, 86] on link "Open account page" at bounding box center [1226, 80] width 18 height 18
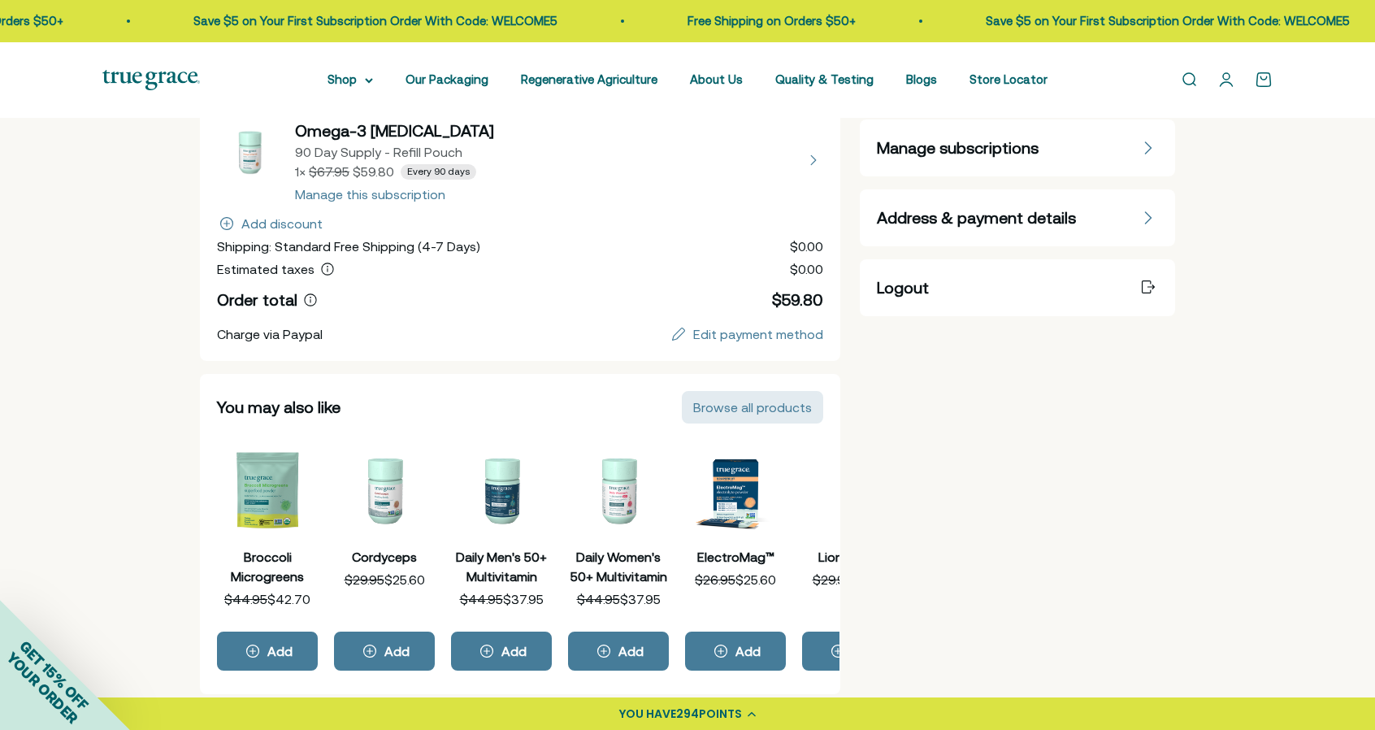
scroll to position [81, 0]
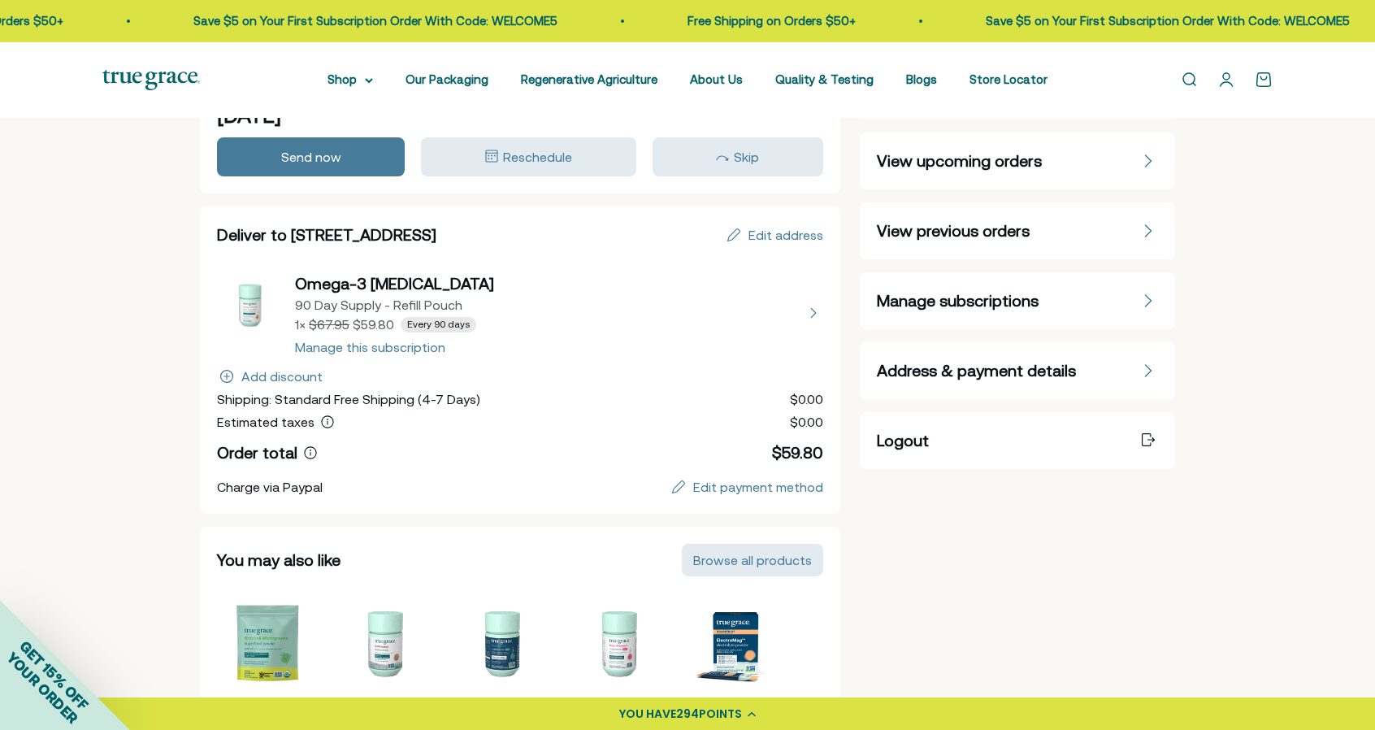
click at [813, 319] on button "view details about Omega-3 Fish Oil 90 Day Supply - Refill Pouch 1 × $59.80 Eve…" at bounding box center [520, 312] width 606 height 81
select select "90 Day"
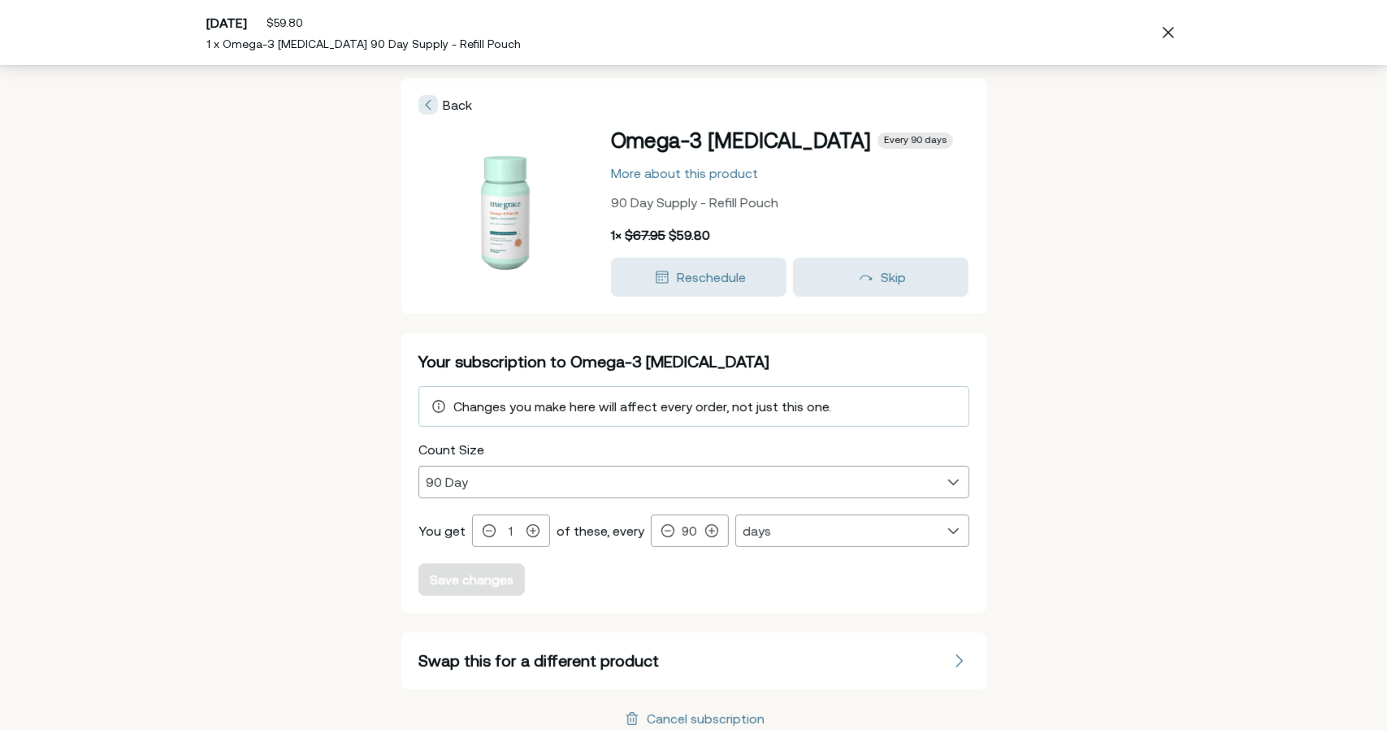
scroll to position [9, 0]
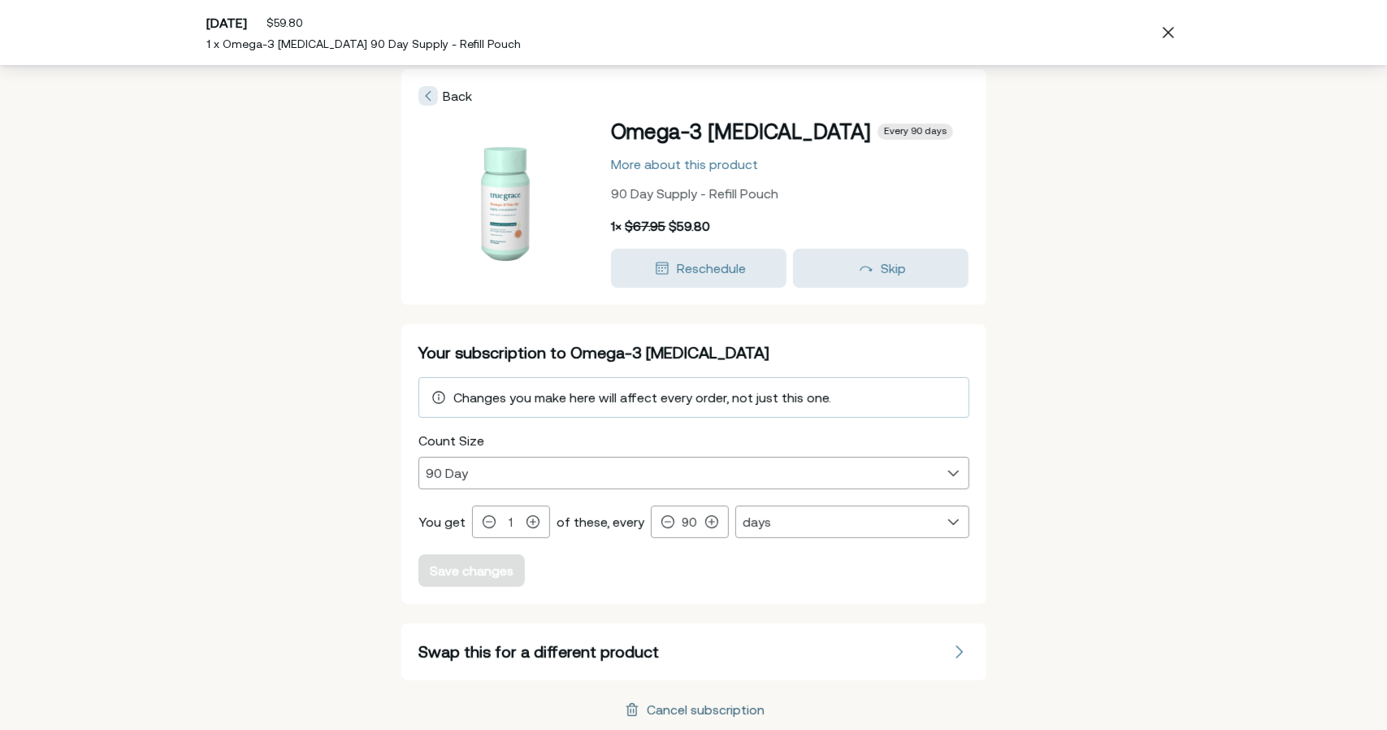
click at [695, 708] on div "Cancel subscription" at bounding box center [706, 709] width 118 height 13
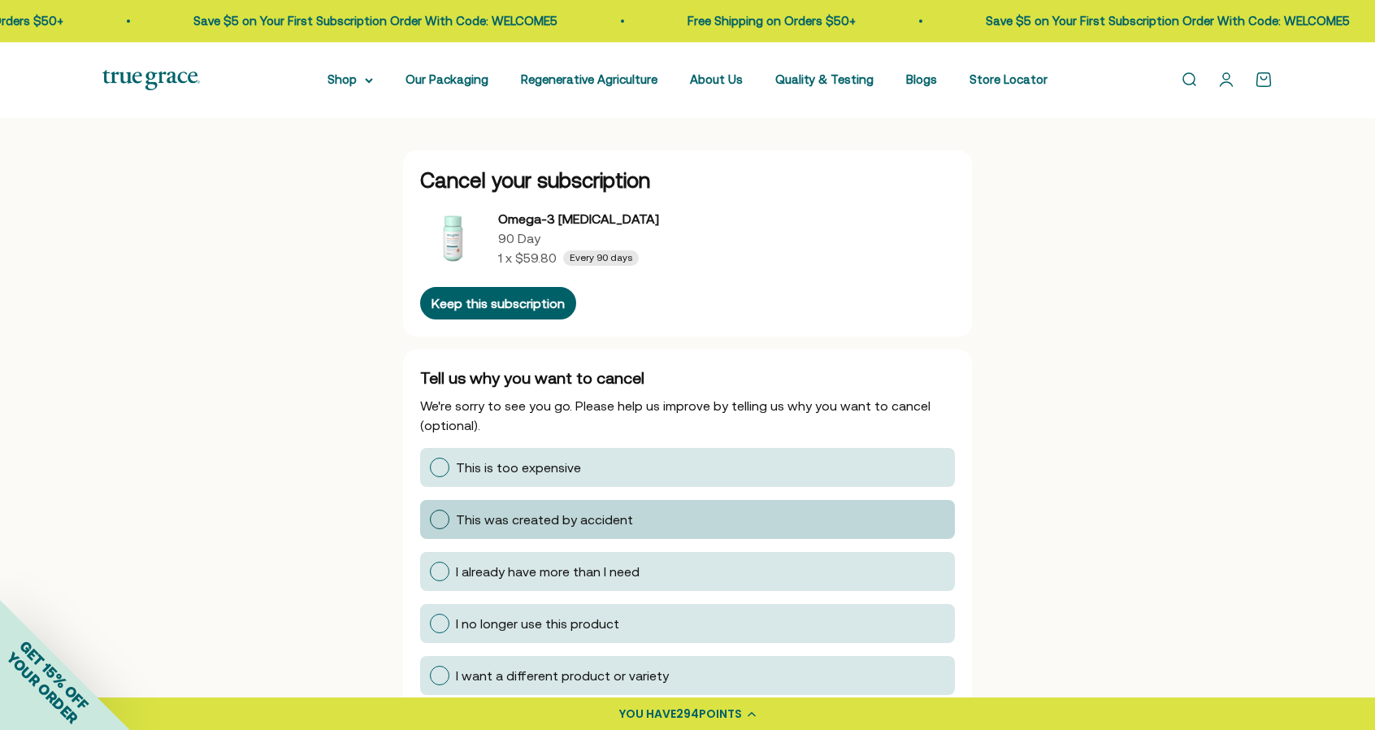
click at [436, 516] on div at bounding box center [440, 520] width 20 height 20
click at [429, 519] on input "This was created by accident" at bounding box center [429, 519] width 0 height 0
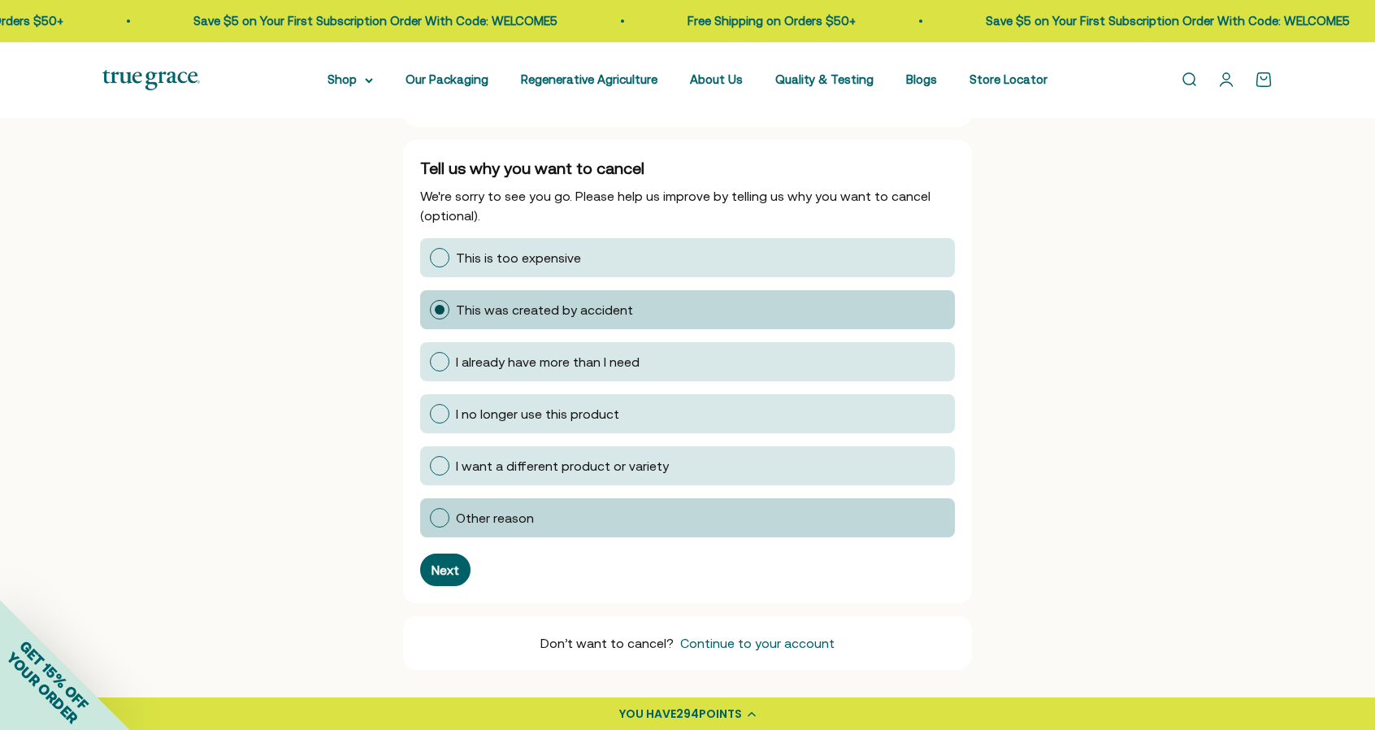
scroll to position [406, 0]
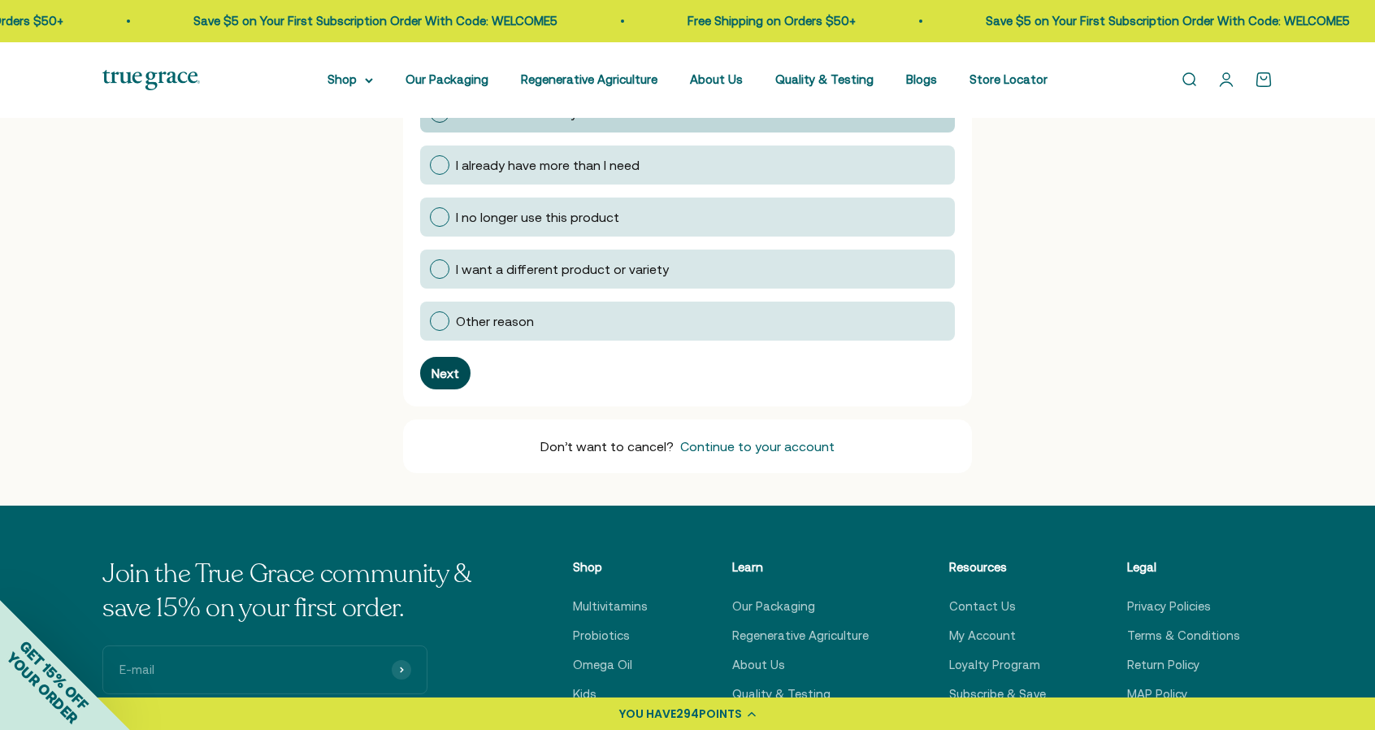
click at [437, 376] on div "Next" at bounding box center [446, 372] width 28 height 13
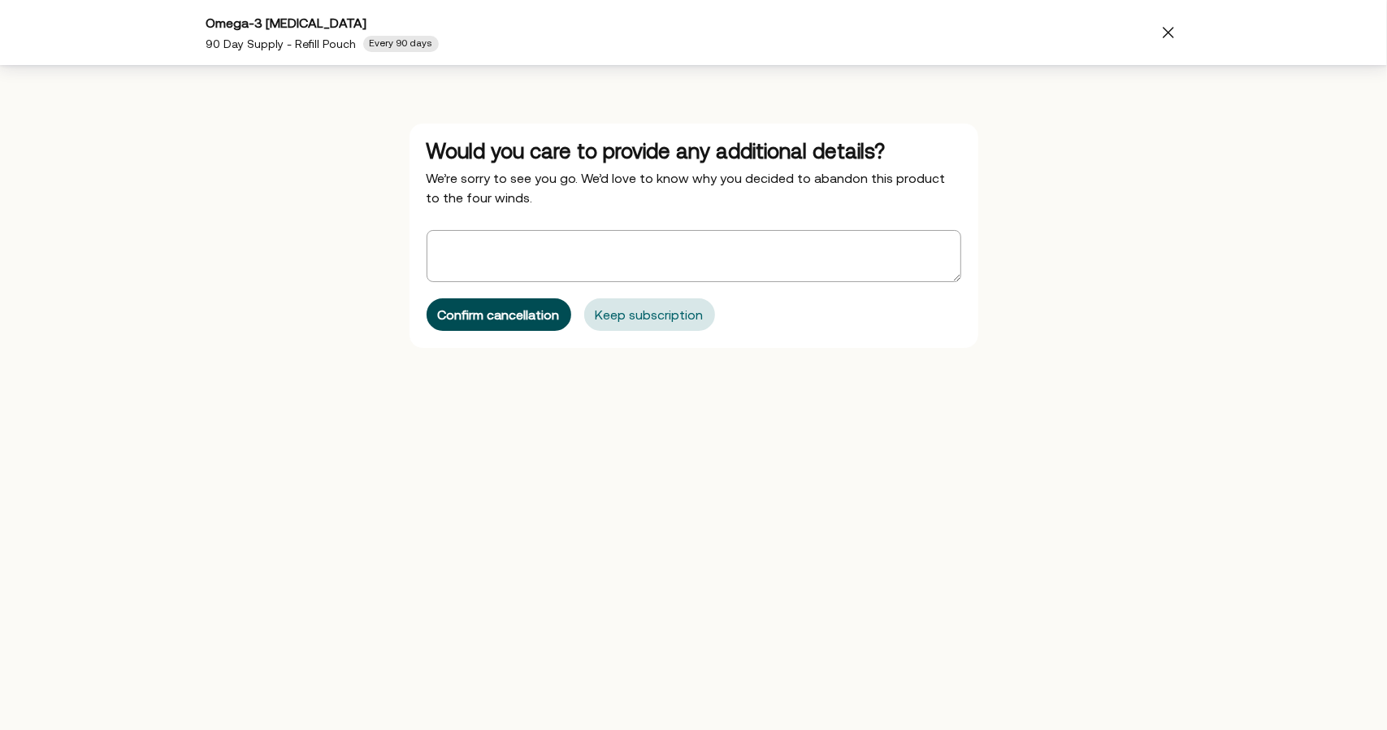
click at [523, 311] on div "Confirm cancellation" at bounding box center [499, 314] width 122 height 13
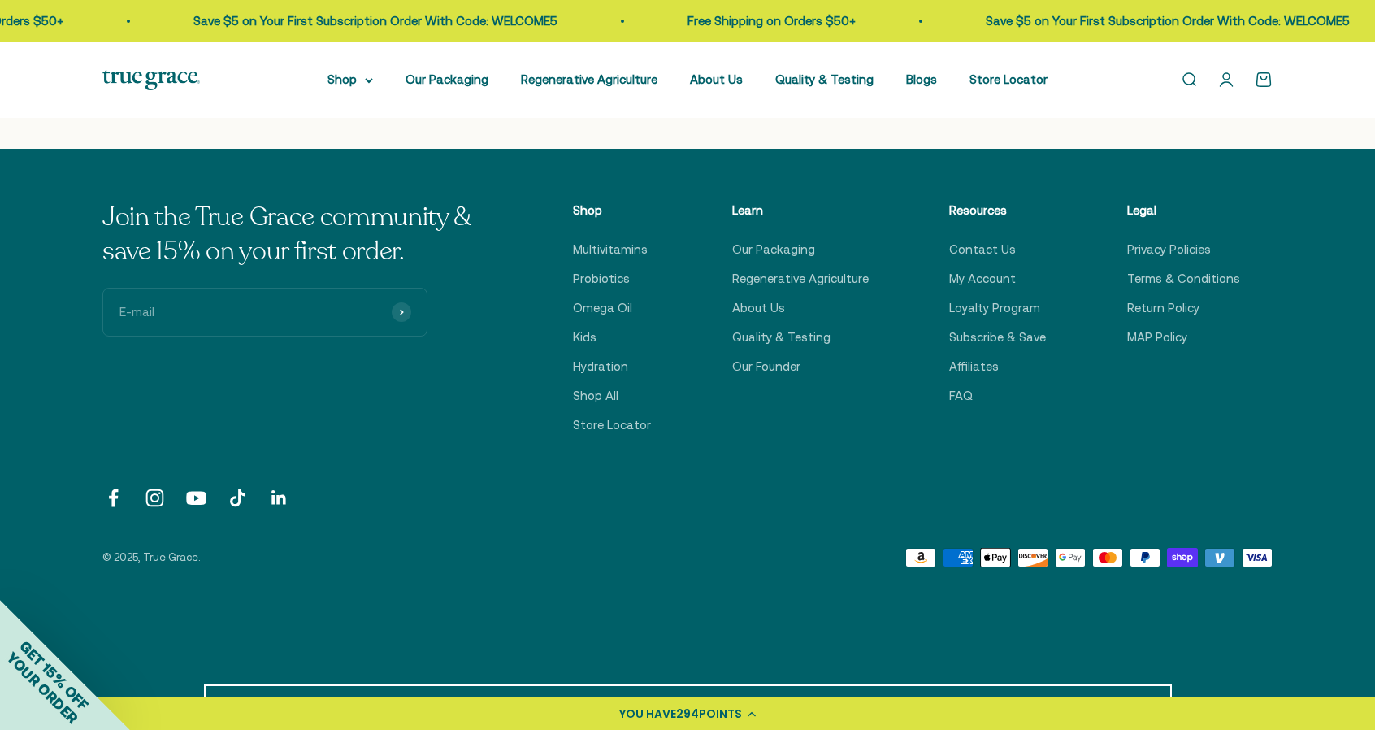
click at [1222, 85] on link "Open account page" at bounding box center [1226, 80] width 18 height 18
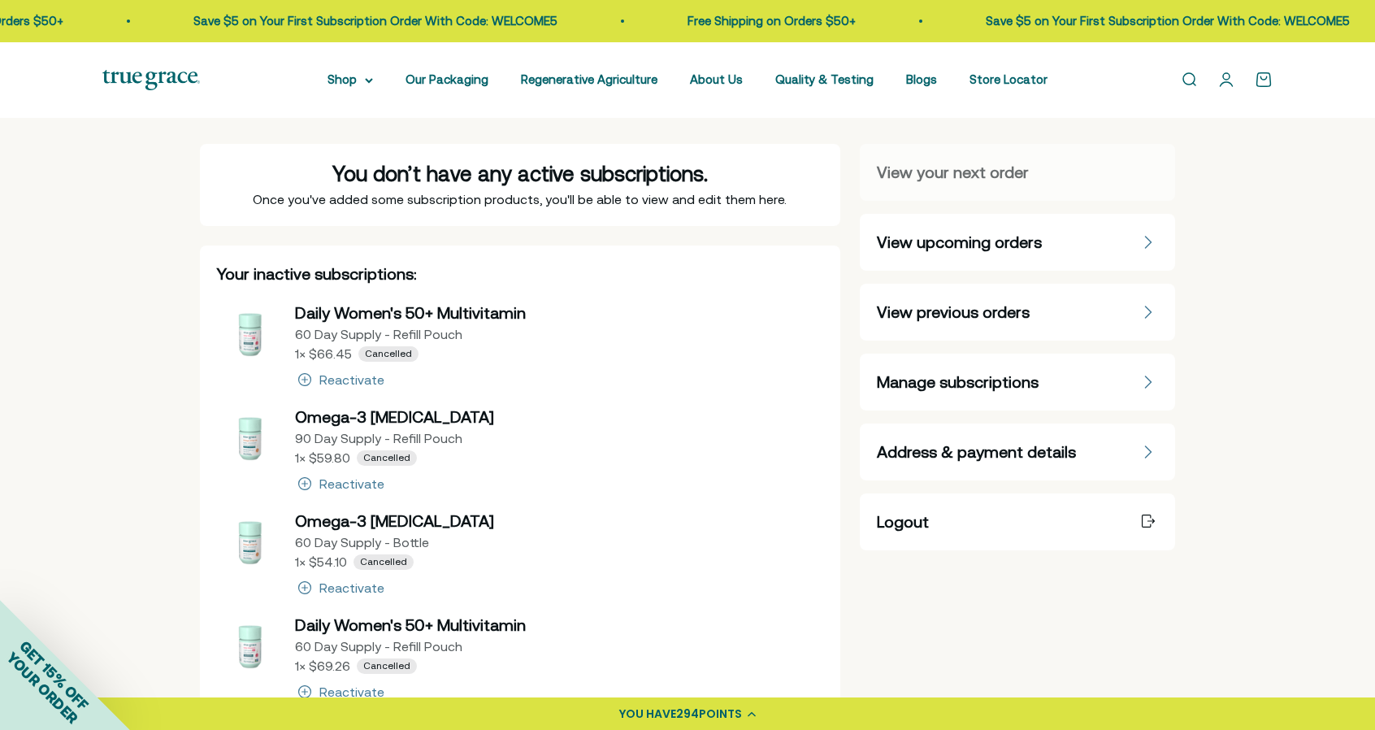
click at [1114, 241] on div "View upcoming orders" at bounding box center [1017, 242] width 281 height 23
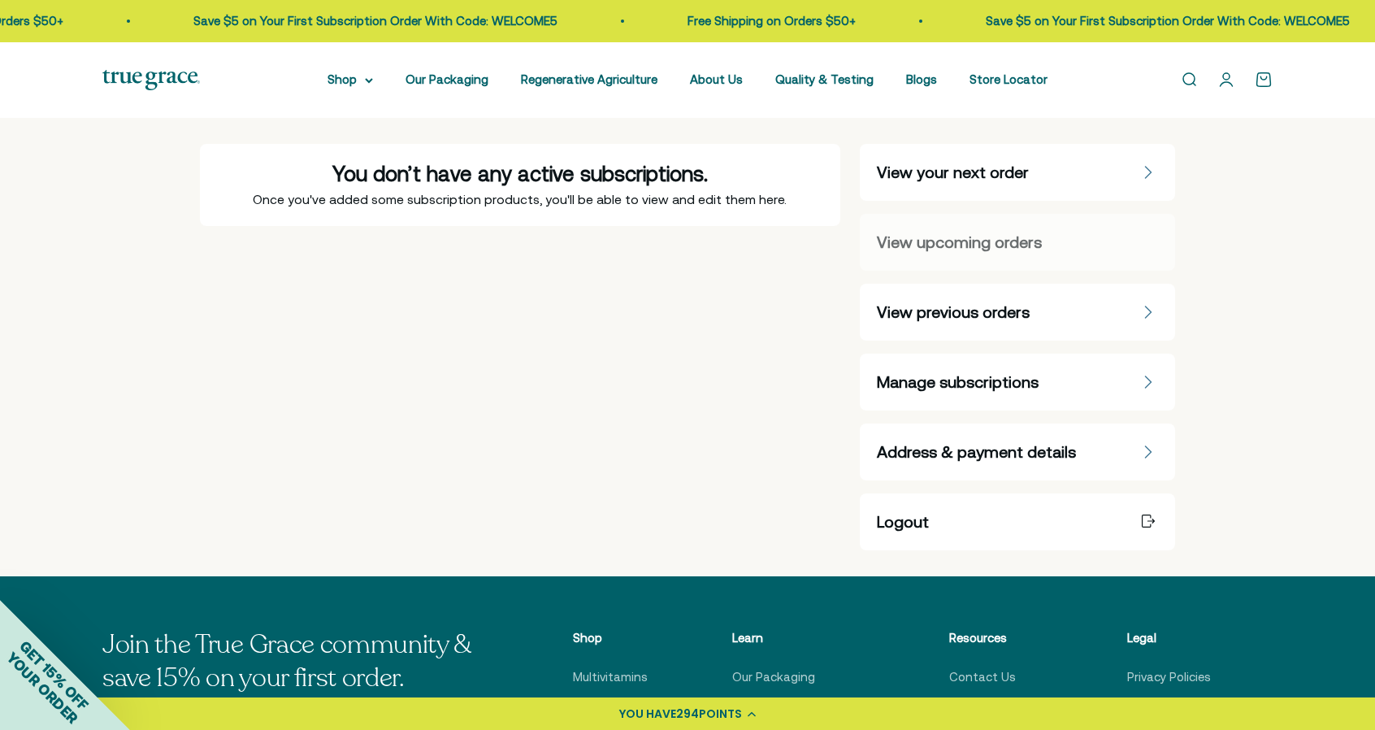
click at [1112, 246] on div "View upcoming orders" at bounding box center [1017, 242] width 281 height 23
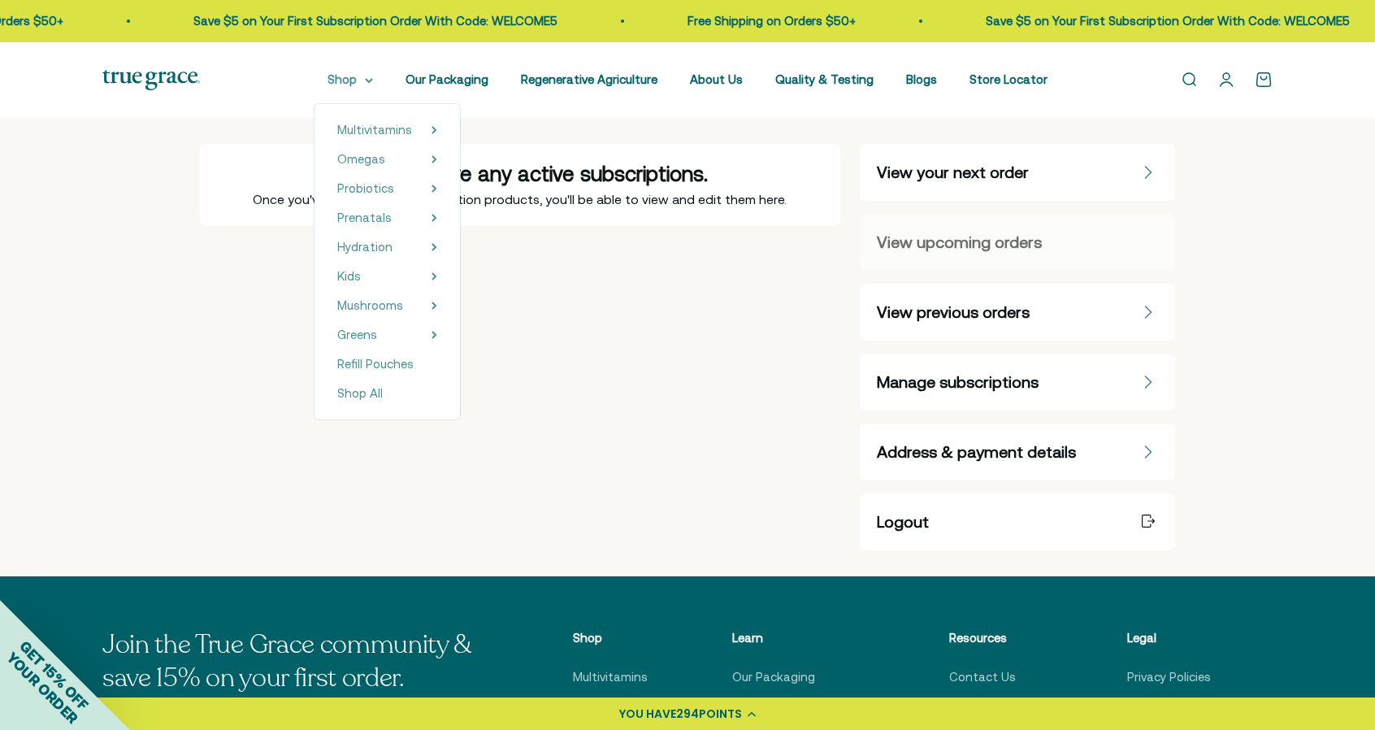
click at [373, 75] on summary "Shop" at bounding box center [350, 80] width 46 height 20
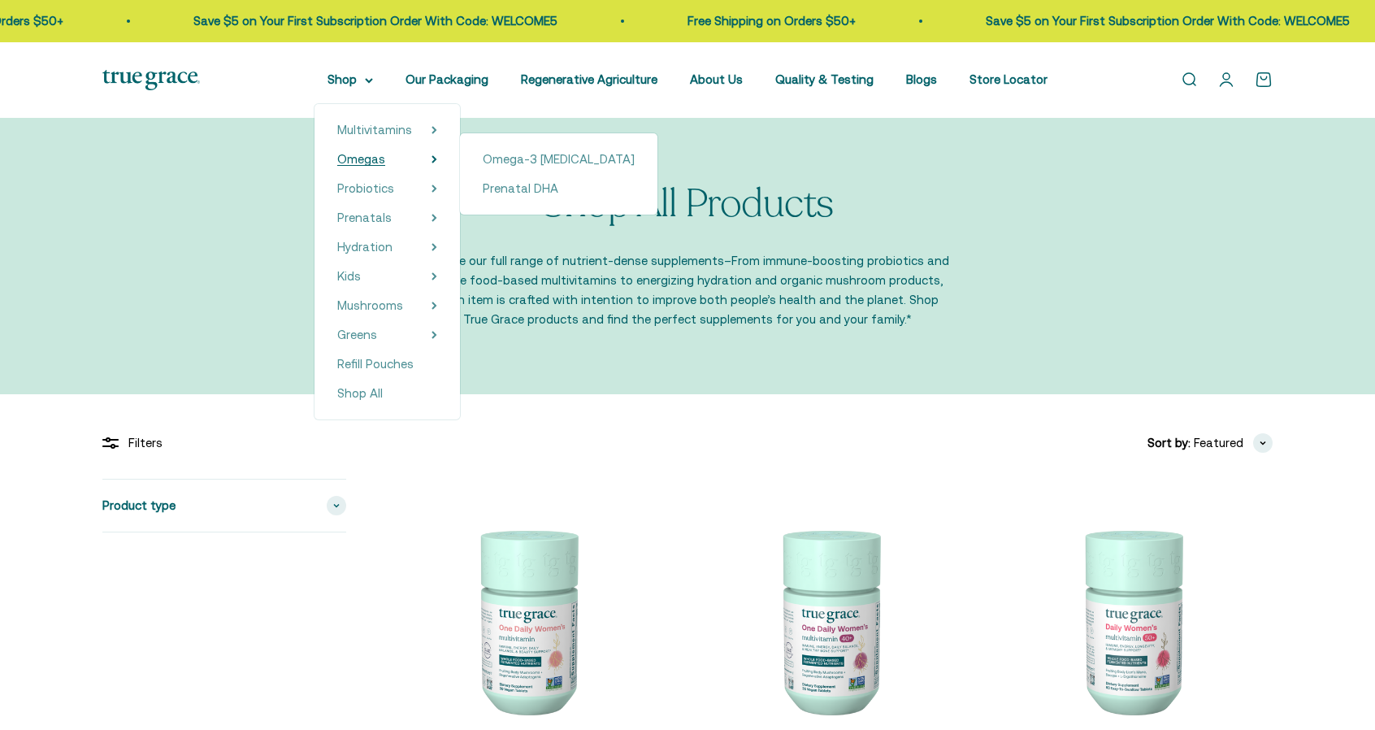
click at [398, 158] on summary "Omegas" at bounding box center [387, 160] width 100 height 20
